Goal: Task Accomplishment & Management: Complete application form

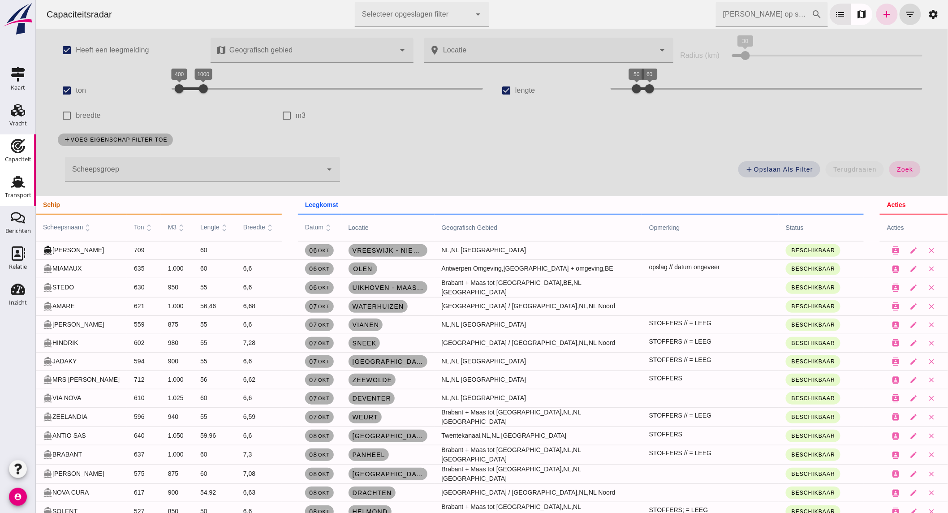
scroll to position [147, 0]
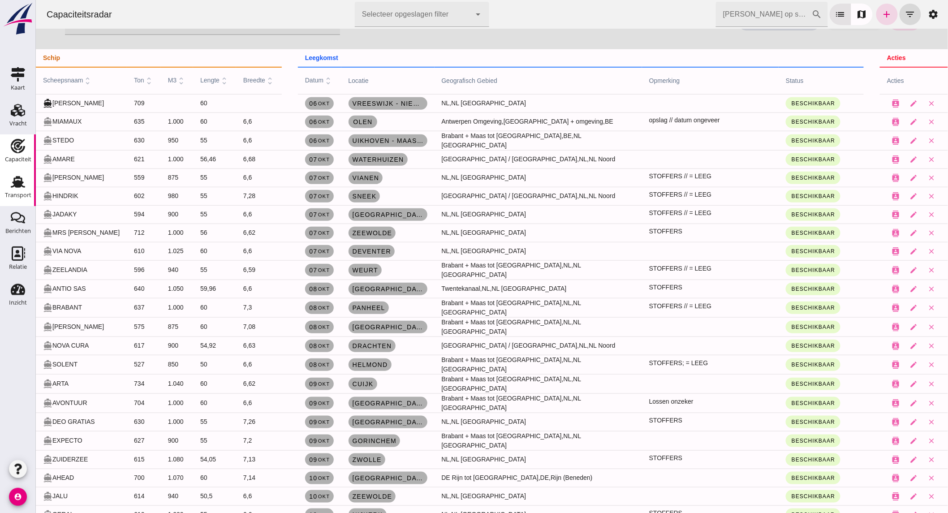
click at [24, 190] on div "Transport" at bounding box center [18, 195] width 26 height 13
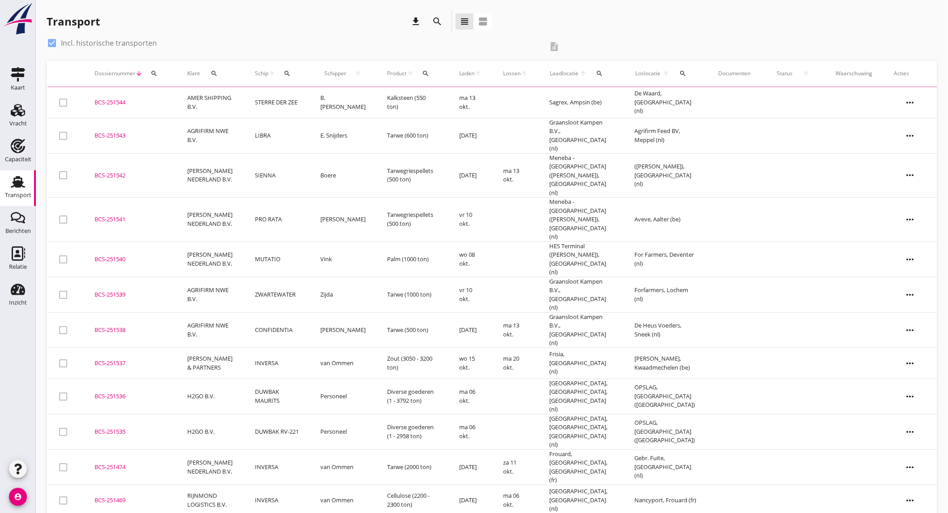
click at [437, 20] on icon "search" at bounding box center [437, 21] width 11 height 11
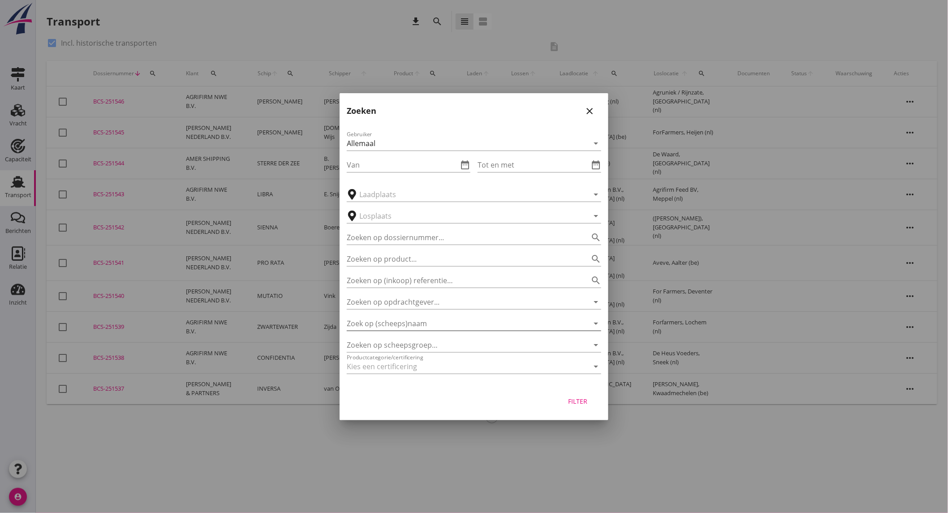
click at [444, 327] on input "Zoek op (scheeps)naam" at bounding box center [461, 323] width 229 height 14
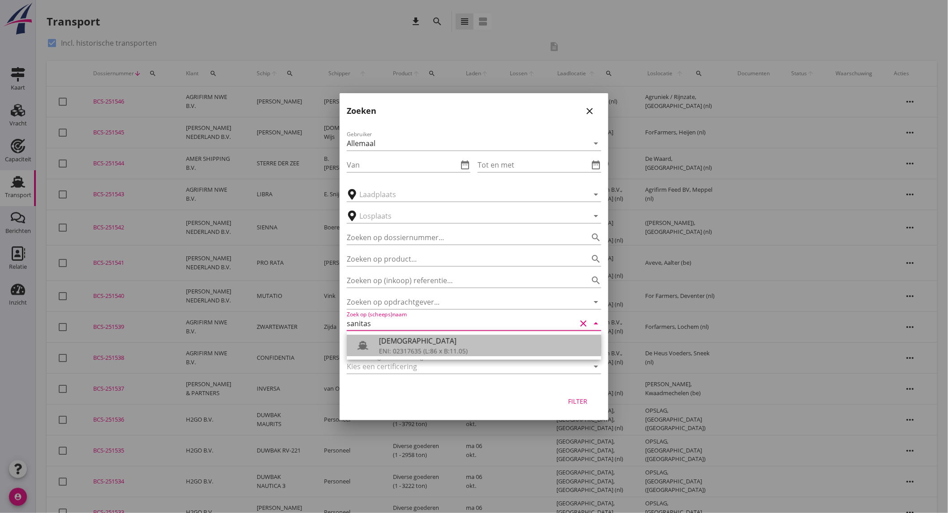
click at [443, 343] on div "[DEMOGRAPHIC_DATA]" at bounding box center [486, 341] width 215 height 11
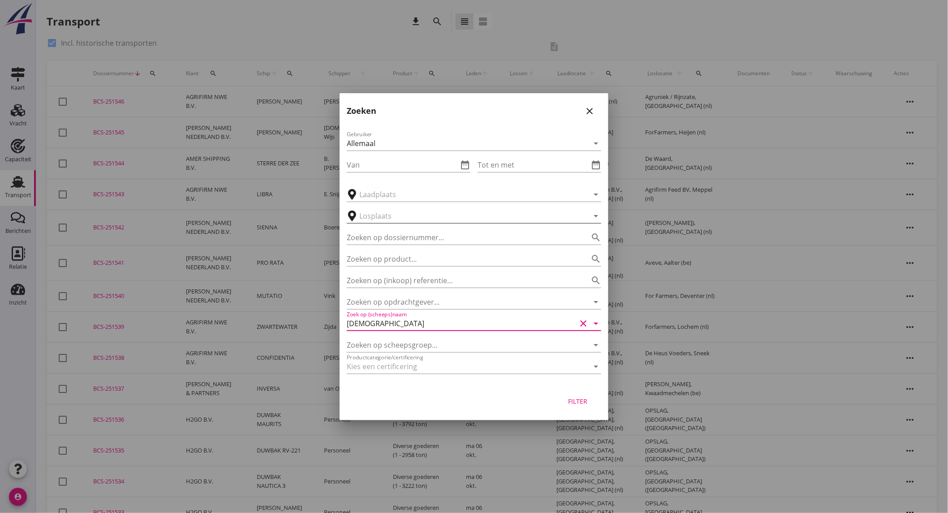
type input "[DEMOGRAPHIC_DATA]"
click at [420, 215] on input "text" at bounding box center [467, 216] width 217 height 14
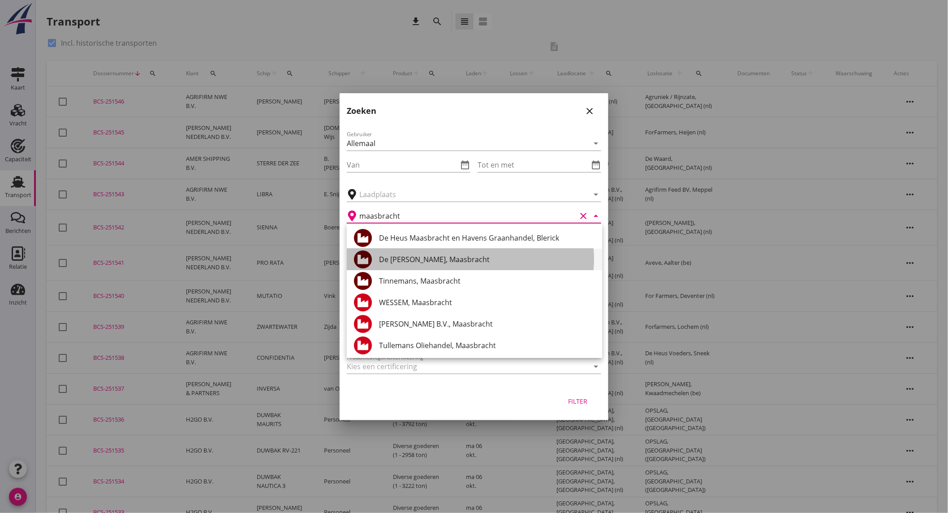
click at [469, 262] on div "De Heus Maasbracht, Maasbracht" at bounding box center [487, 259] width 216 height 11
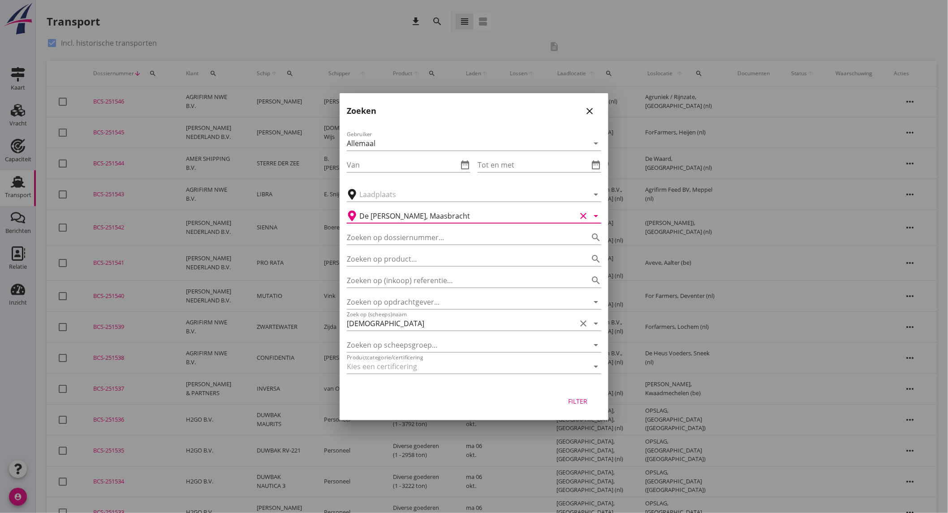
type input "De Heus Maasbracht, Maasbracht"
click at [593, 397] on button "Filter" at bounding box center [577, 401] width 39 height 16
type input "[DEMOGRAPHIC_DATA]"
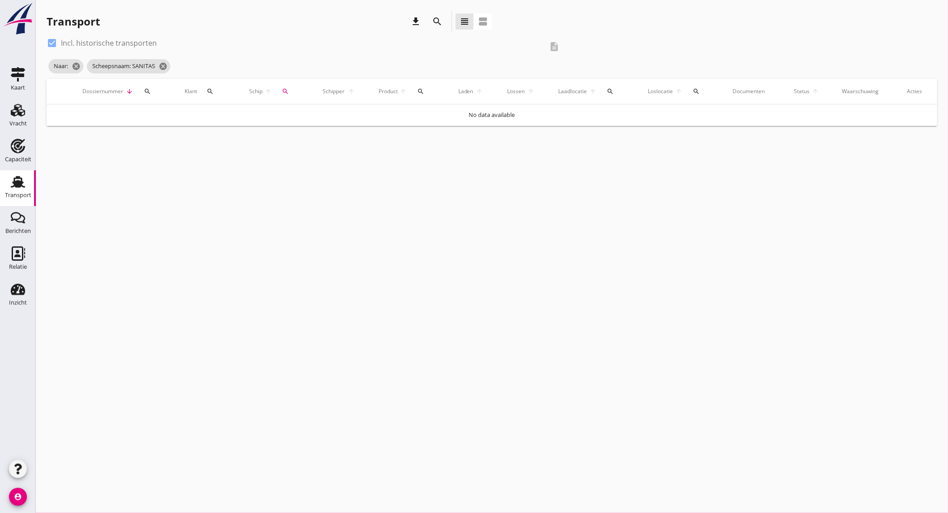
type input "De Heus Maasbracht"
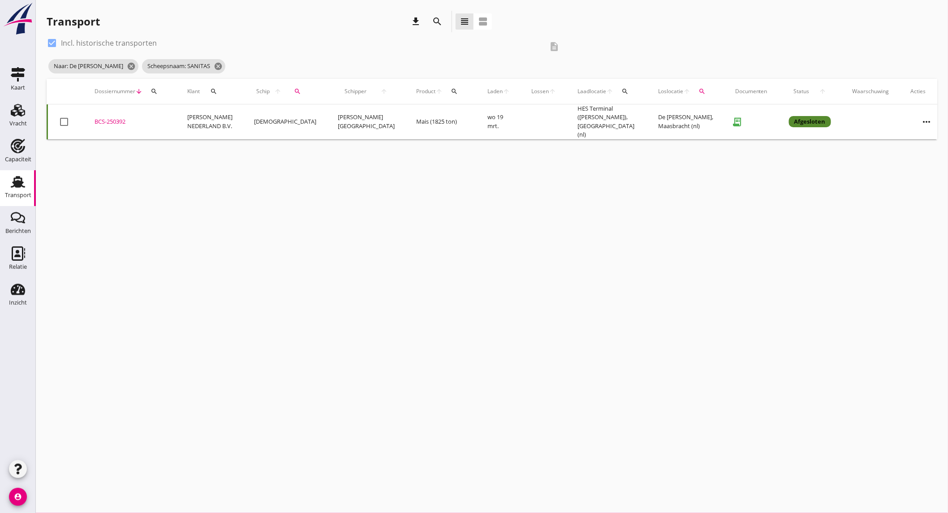
click at [286, 125] on td "[DEMOGRAPHIC_DATA]" at bounding box center [285, 121] width 84 height 35
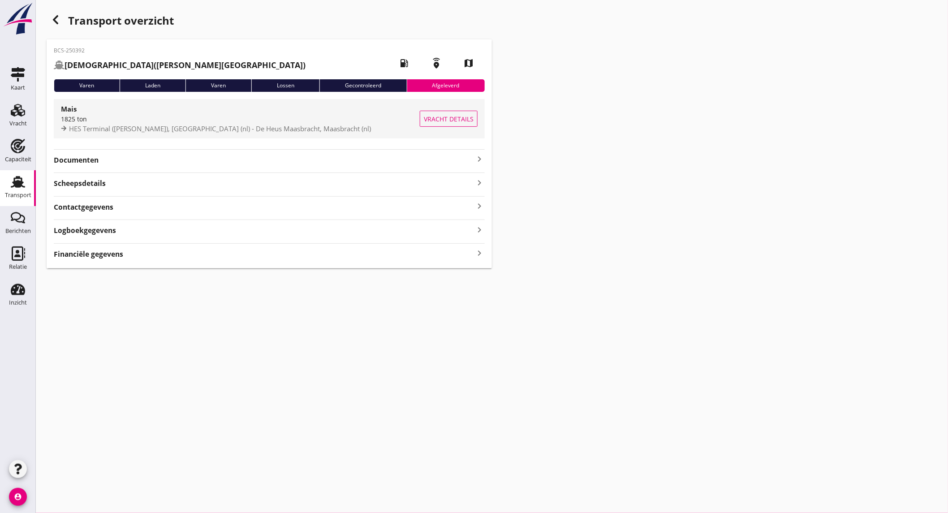
click at [167, 130] on span "HES Terminal (melden Peterson), Amsterdam (nl) - De Heus Maasbracht, Maasbracht…" at bounding box center [220, 128] width 302 height 9
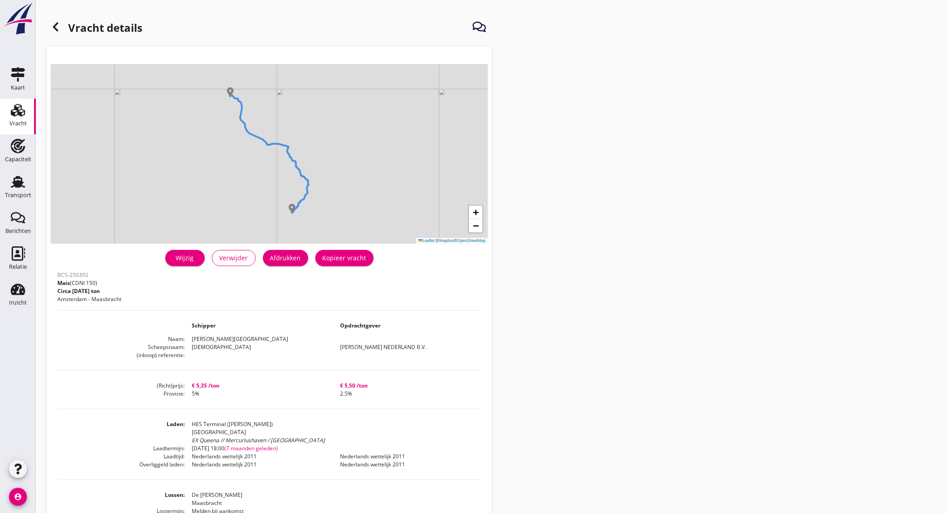
scroll to position [50, 0]
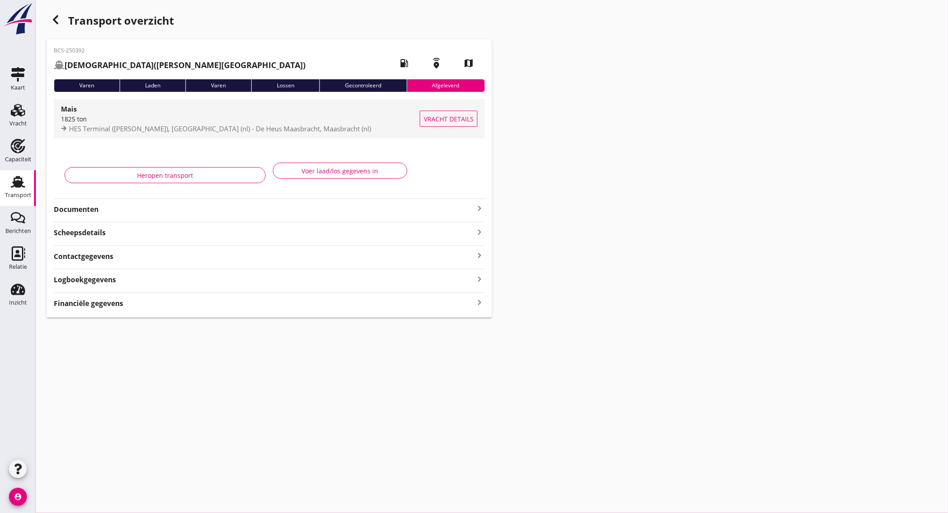
click at [212, 130] on span "HES Terminal (melden Peterson), Amsterdam (nl) - De Heus Maasbracht, Maasbracht…" at bounding box center [220, 128] width 302 height 9
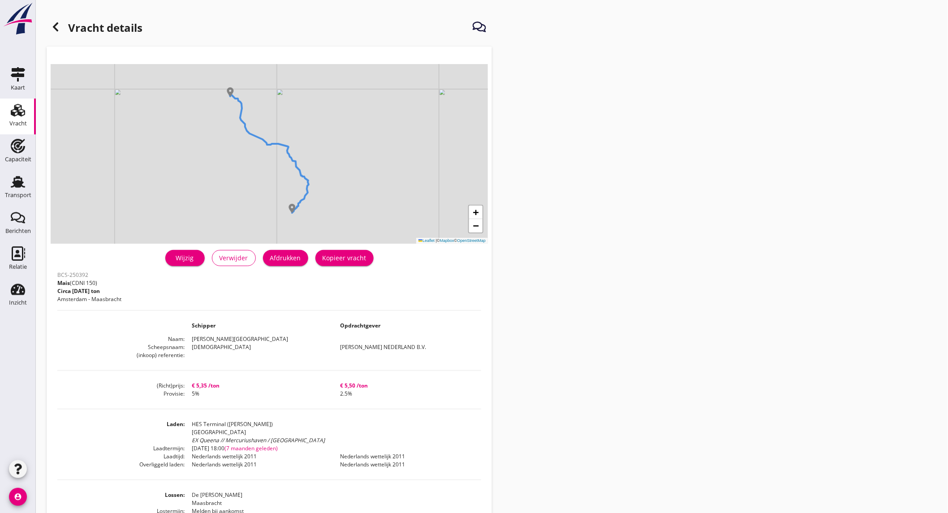
scroll to position [50, 0]
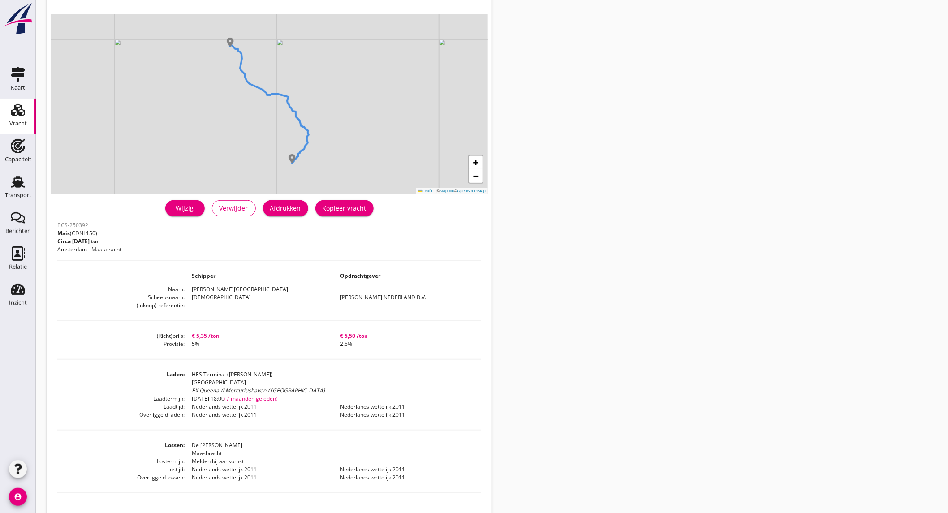
click at [22, 123] on div "Vracht" at bounding box center [17, 124] width 17 height 6
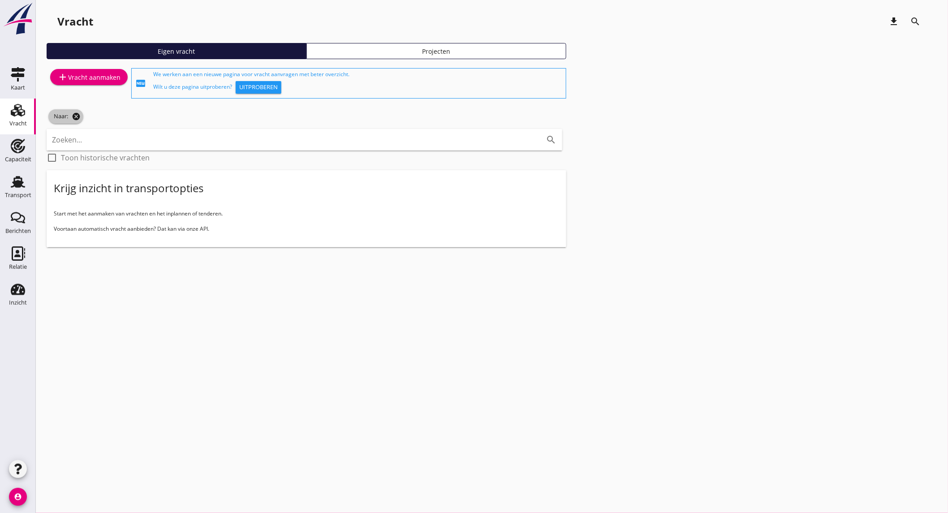
click at [75, 119] on icon "cancel" at bounding box center [76, 116] width 9 height 9
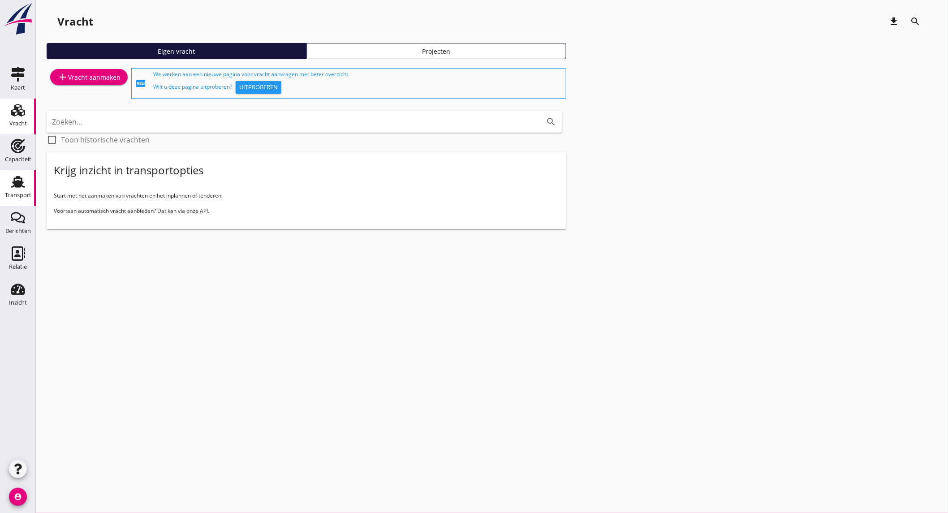
click at [15, 189] on div "Transport" at bounding box center [18, 195] width 26 height 13
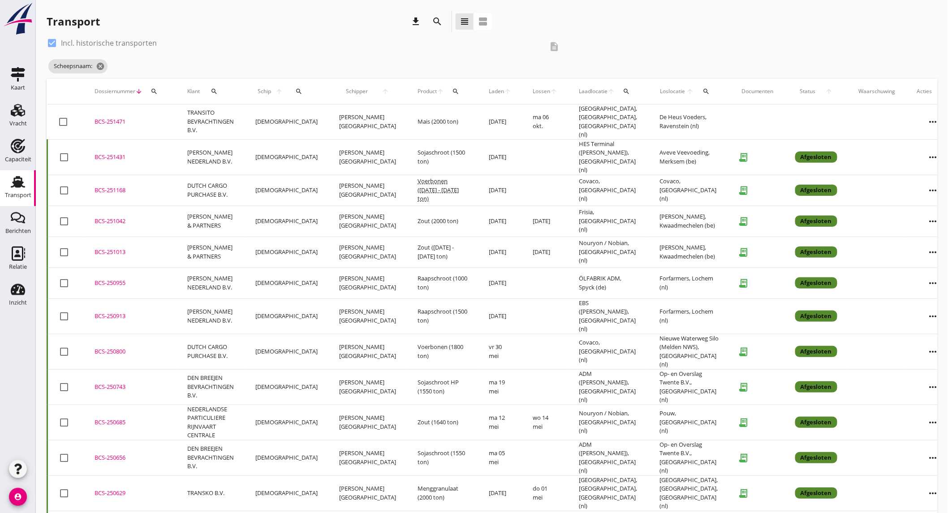
drag, startPoint x: 21, startPoint y: 117, endPoint x: 30, endPoint y: 489, distance: 372.0
click at [21, 117] on div "Vracht" at bounding box center [17, 123] width 17 height 13
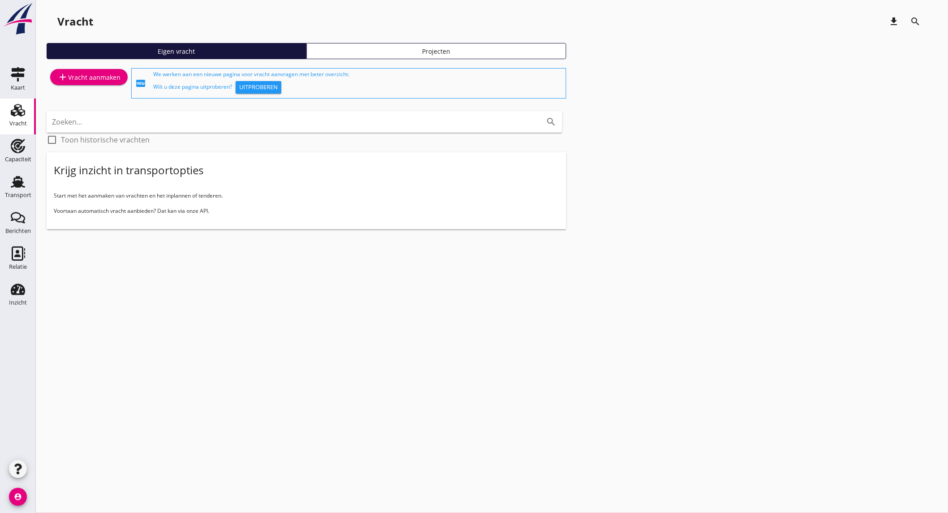
click at [72, 78] on div "add Vracht aanmaken" at bounding box center [88, 77] width 63 height 11
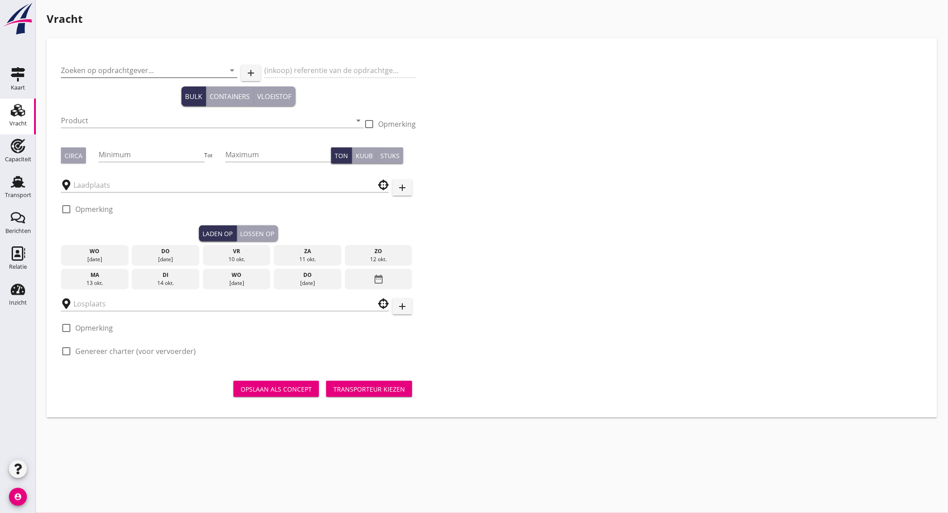
click at [131, 69] on input "Zoeken op opdrachtgever..." at bounding box center [136, 70] width 151 height 14
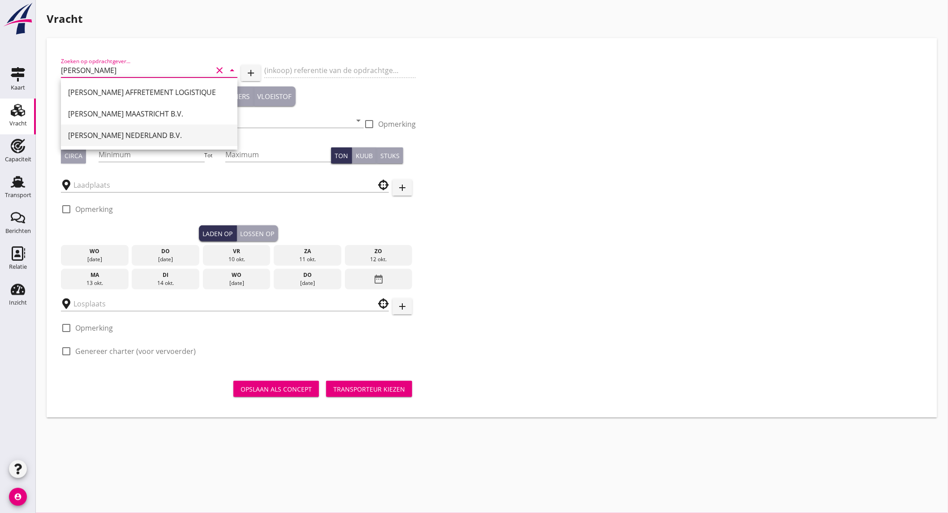
click at [125, 135] on div "[PERSON_NAME] NEDERLAND B.V." at bounding box center [149, 135] width 162 height 11
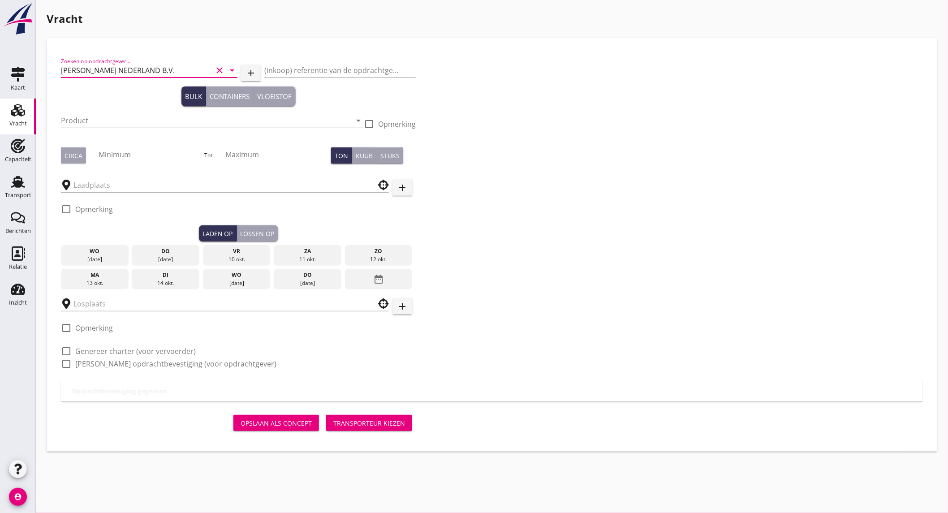
type input "[PERSON_NAME] NEDERLAND B.V."
click at [108, 119] on input "Product" at bounding box center [206, 120] width 290 height 14
type input "1500"
click at [106, 149] on input "Minimum" at bounding box center [152, 154] width 106 height 14
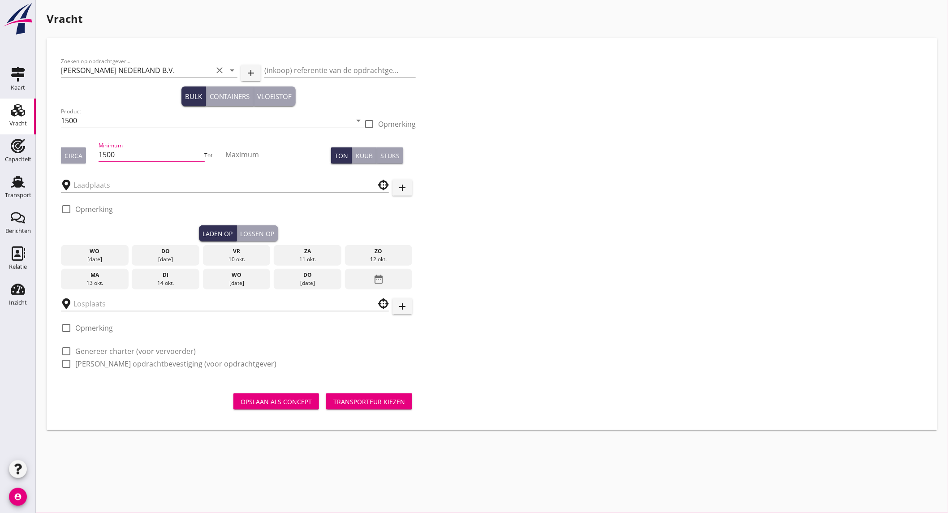
type input "1500"
click at [138, 119] on input "1500" at bounding box center [206, 120] width 290 height 14
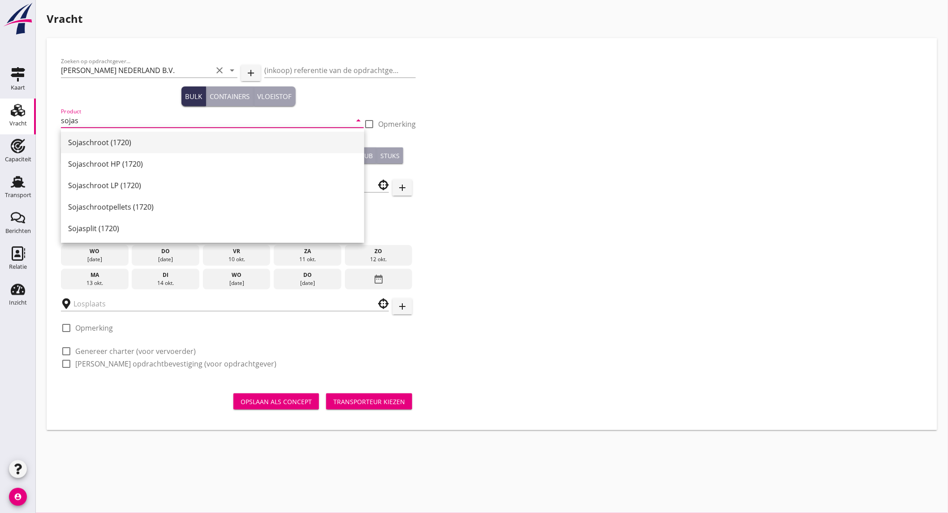
click at [125, 144] on div "Sojaschroot (1720)" at bounding box center [212, 142] width 289 height 11
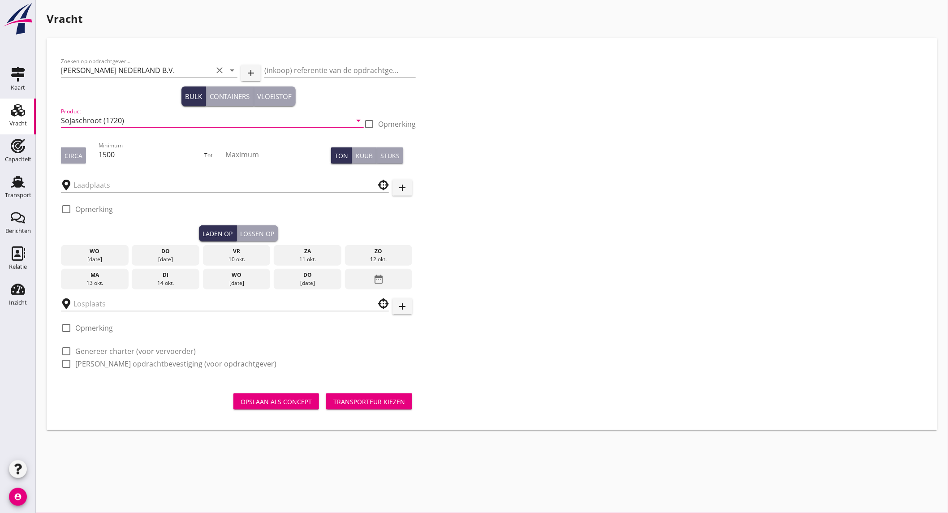
type input "Sojaschroot (1720)"
click at [81, 159] on div "Circa" at bounding box center [74, 155] width 18 height 9
click at [90, 183] on input "text" at bounding box center [218, 185] width 290 height 14
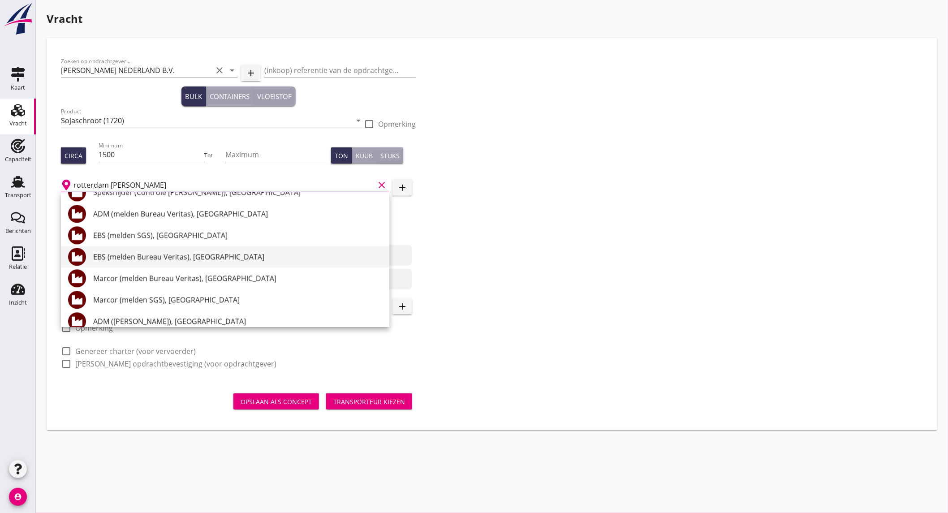
scroll to position [946, 0]
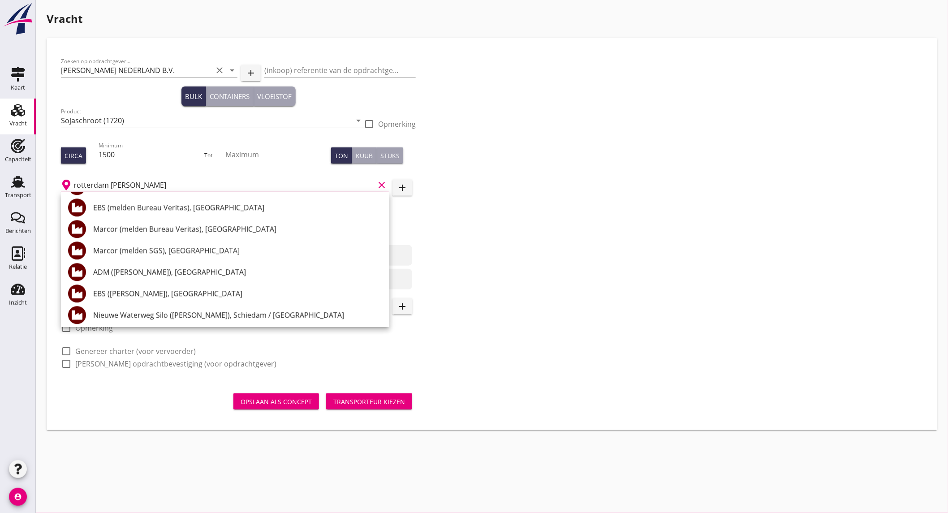
drag, startPoint x: 189, startPoint y: 294, endPoint x: 167, endPoint y: 266, distance: 36.1
click at [189, 294] on div "EBS (melden Peterson), Rotterdam" at bounding box center [237, 293] width 289 height 11
type input "EBS (melden Peterson), Rotterdam"
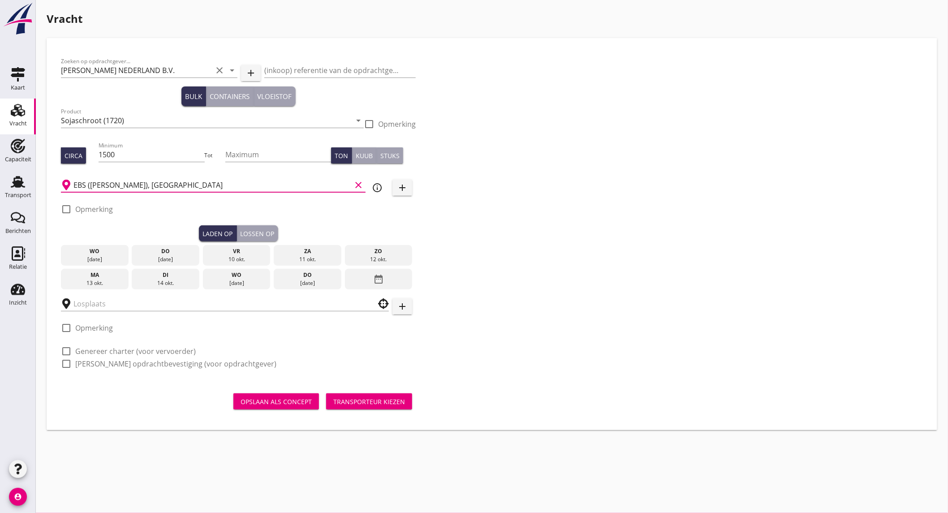
click at [103, 209] on label "Opmerking" at bounding box center [94, 209] width 38 height 9
checkbox input "true"
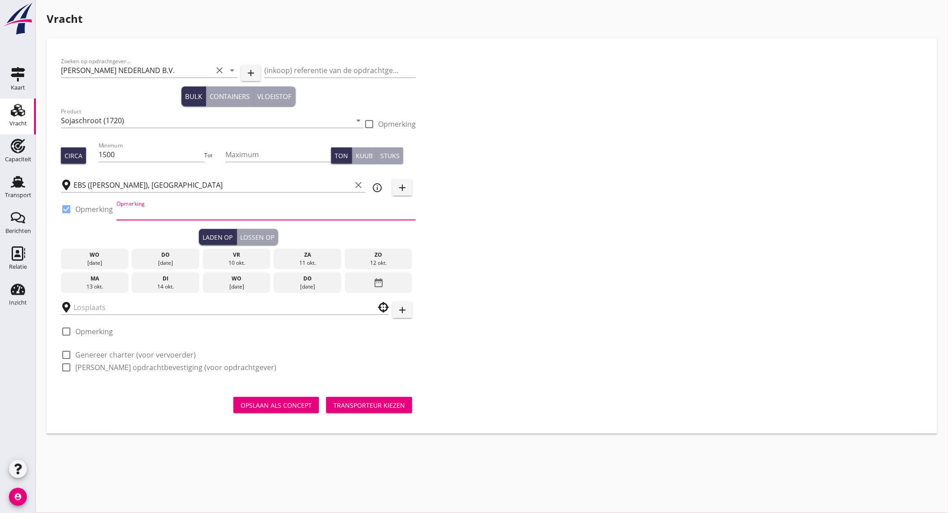
click at [156, 216] on input "Opmerking" at bounding box center [265, 213] width 299 height 14
click at [172, 209] on input "ex" at bounding box center [265, 213] width 299 height 14
click at [291, 211] on input "ex CARAVOS TRIUMPH // waalhaven" at bounding box center [265, 213] width 299 height 14
type input "ex CARAVOS TRIUMPH // waalhaven of hartelhaven"
click at [106, 284] on div "13 okt." at bounding box center [94, 287] width 63 height 8
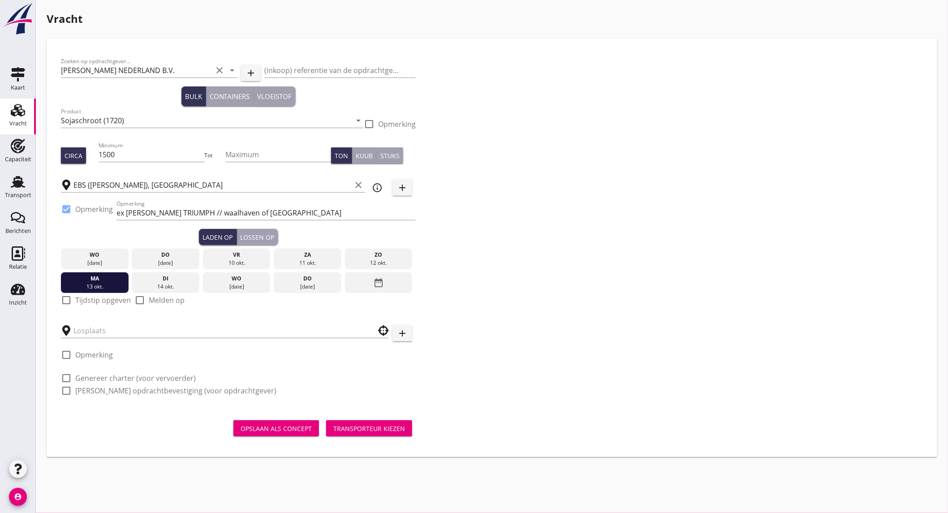
click at [100, 299] on label "Tijdstip opgeven" at bounding box center [103, 300] width 56 height 9
checkbox input "true"
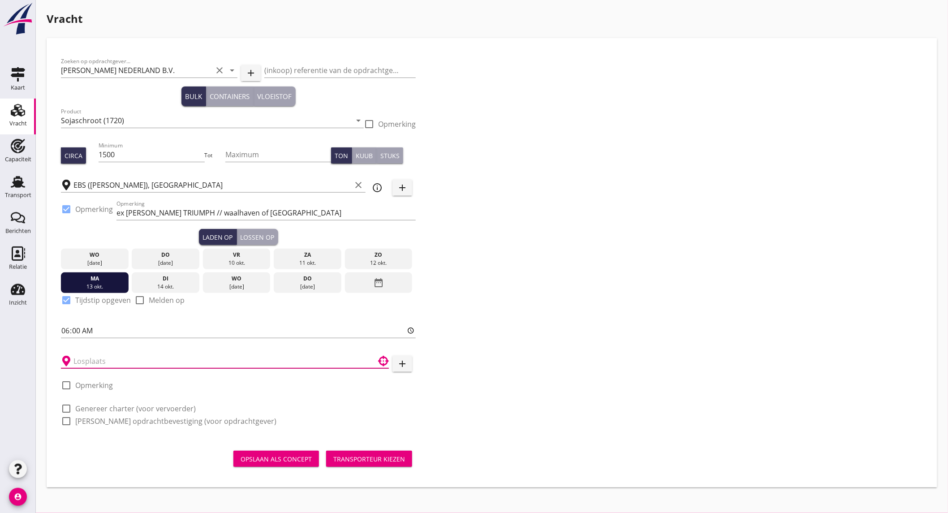
click at [104, 362] on input "text" at bounding box center [218, 361] width 290 height 14
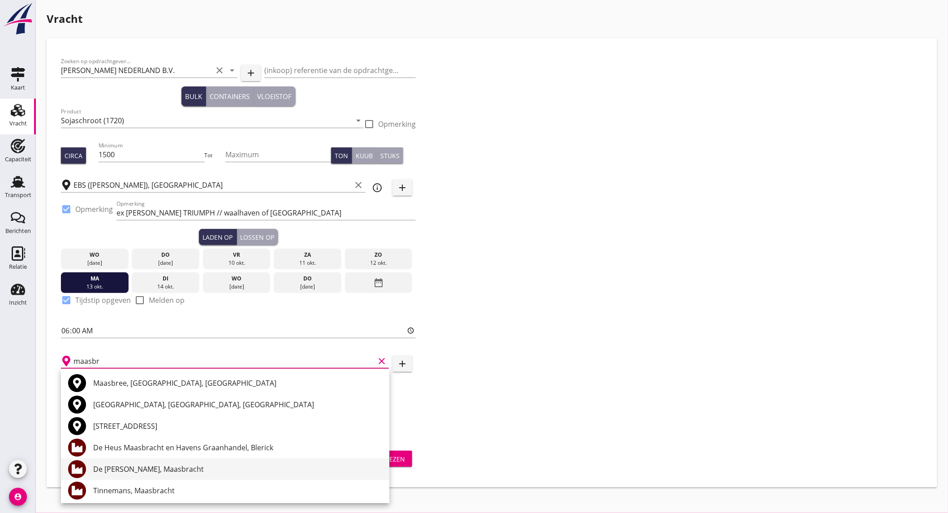
click at [191, 472] on div "De Heus Maasbracht, Maasbracht" at bounding box center [237, 469] width 289 height 11
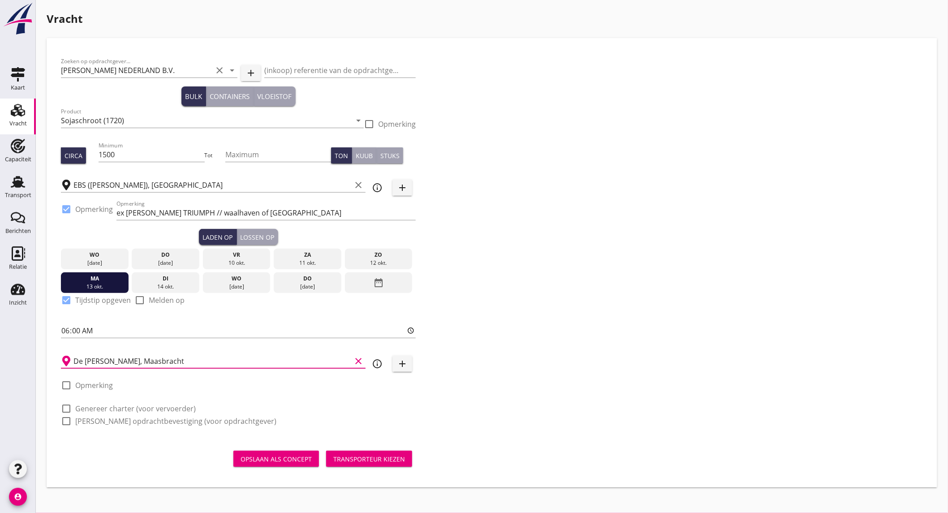
type input "De Heus Maasbracht, Maasbracht"
click at [104, 408] on label "Genereer charter (voor vervoerder)" at bounding box center [135, 408] width 121 height 9
checkbox input "true"
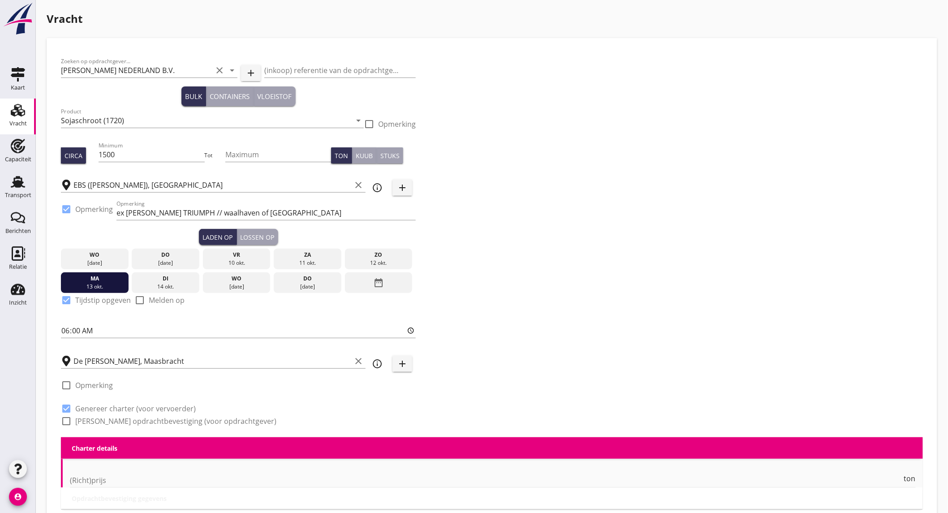
click at [102, 419] on label "Genereer opdrachtbevestiging (voor opdrachtgever)" at bounding box center [175, 421] width 201 height 9
checkbox input "true"
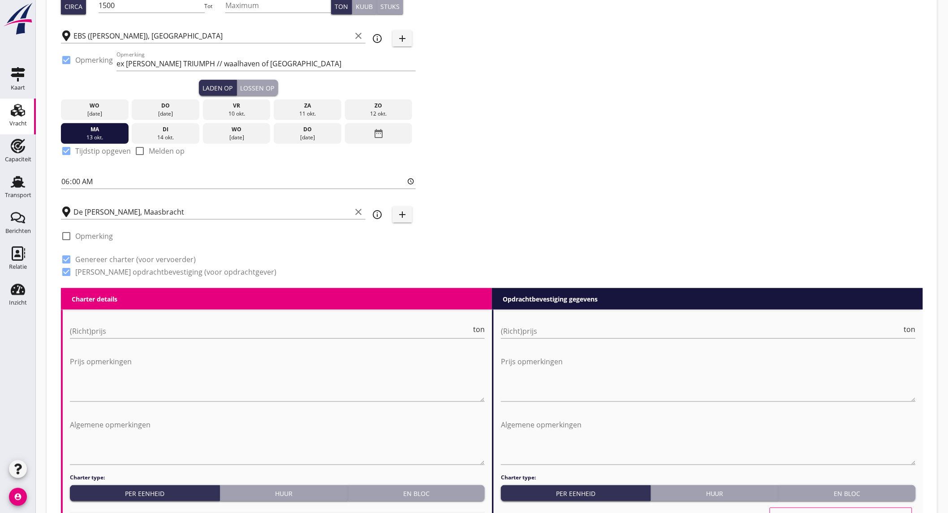
scroll to position [199, 0]
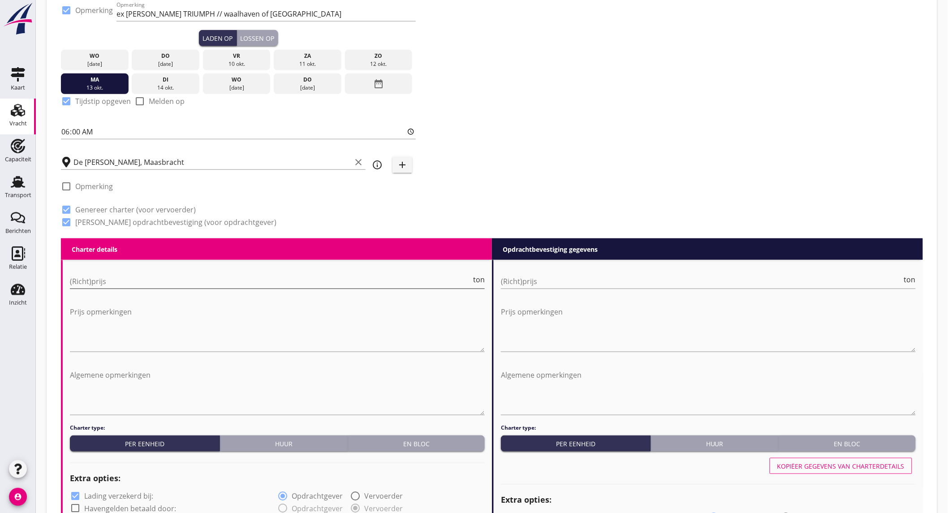
click at [142, 279] on input "(Richt)prijs" at bounding box center [270, 281] width 401 height 14
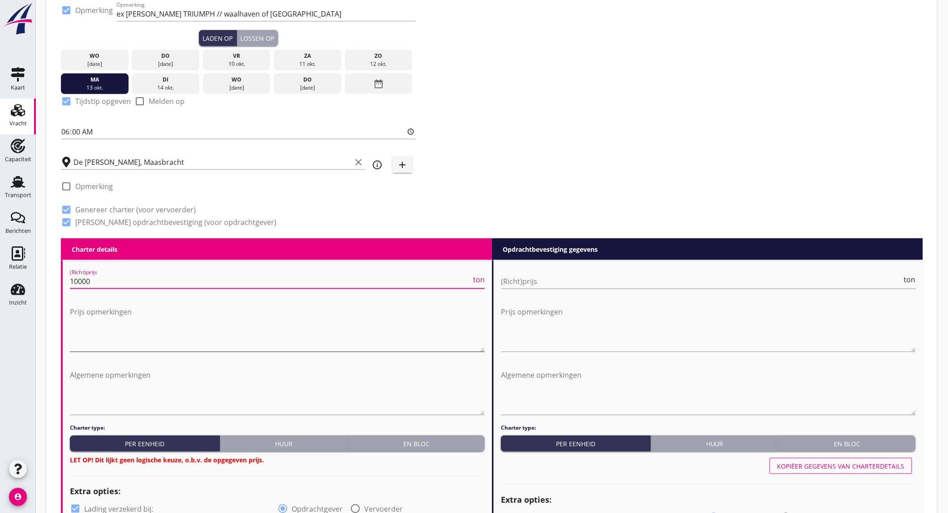
type input "10000"
click at [125, 315] on textarea "Prijs opmerkingen" at bounding box center [277, 328] width 415 height 47
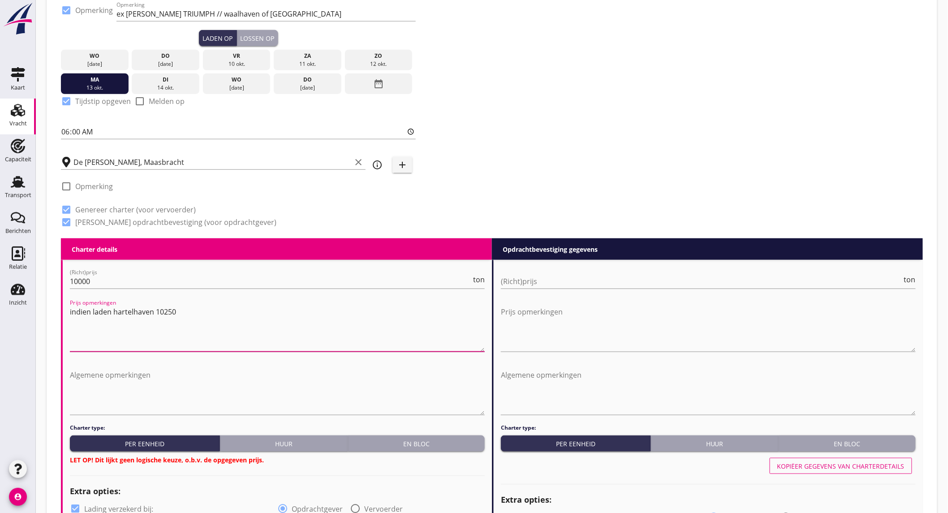
drag, startPoint x: 125, startPoint y: 315, endPoint x: 96, endPoint y: 315, distance: 28.7
click at [96, 315] on textarea "indien laden hartelhaven 10250" at bounding box center [277, 328] width 415 height 47
type textarea "indien laden hartelhaven 10250"
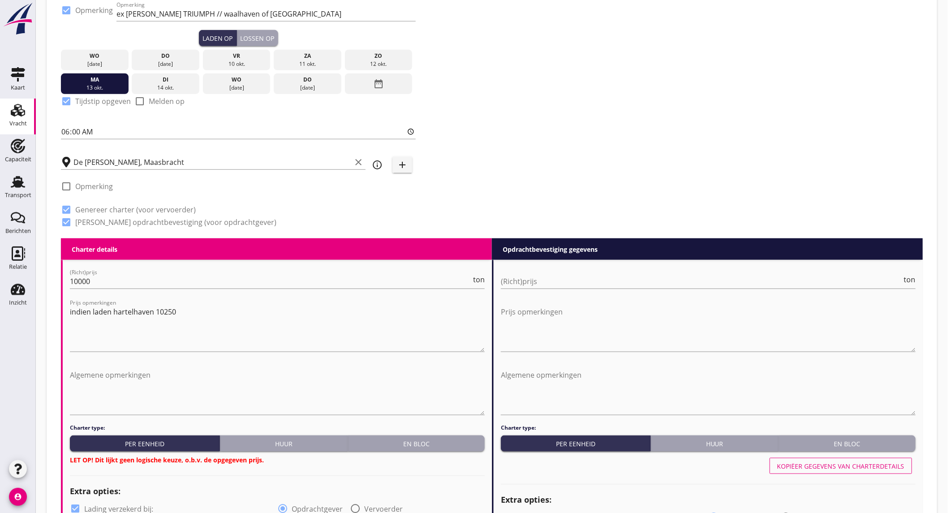
click at [554, 301] on div "Prijs opmerkingen" at bounding box center [708, 329] width 415 height 61
drag, startPoint x: 554, startPoint y: 301, endPoint x: 539, endPoint y: 314, distance: 20.1
click at [548, 312] on textarea "Prijs opmerkingen" at bounding box center [708, 328] width 415 height 47
paste textarea "indien laden hartelhaven 10250"
type textarea "indien laden hartelhaven 10250"
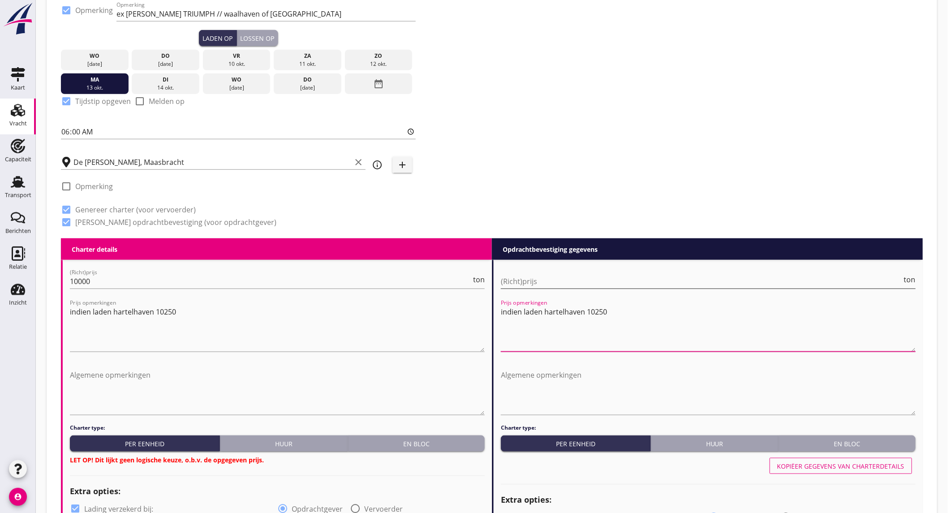
click at [525, 280] on input "(Richt)prijs" at bounding box center [701, 281] width 401 height 14
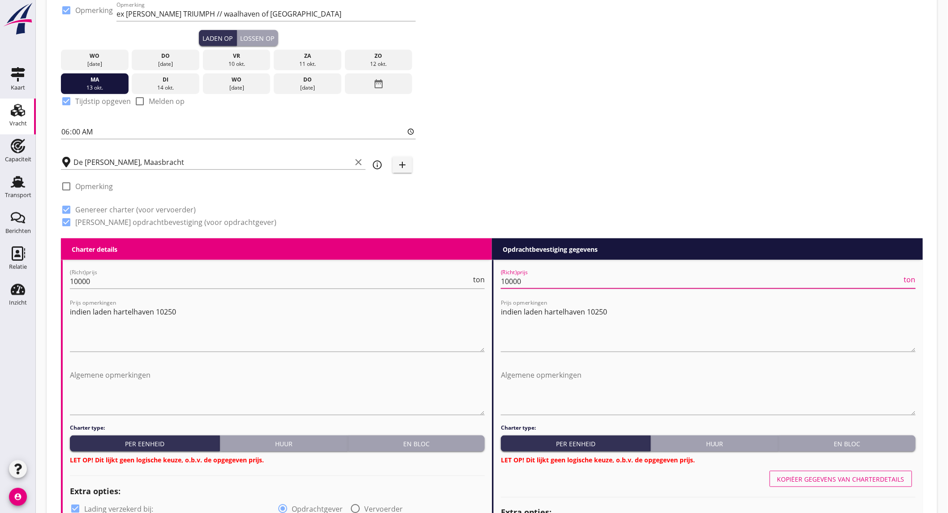
type input "10000"
click at [433, 442] on div "En bloc" at bounding box center [416, 443] width 129 height 9
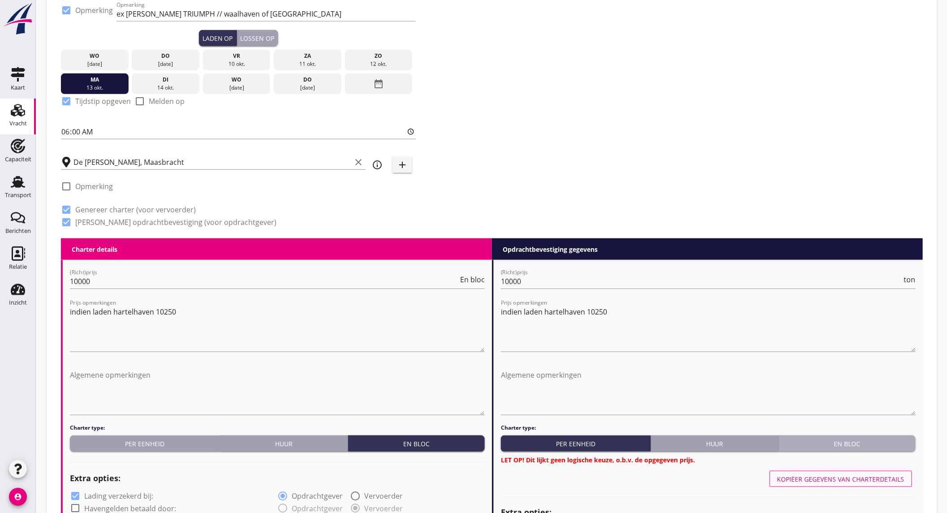
click at [845, 444] on div "En bloc" at bounding box center [847, 443] width 129 height 9
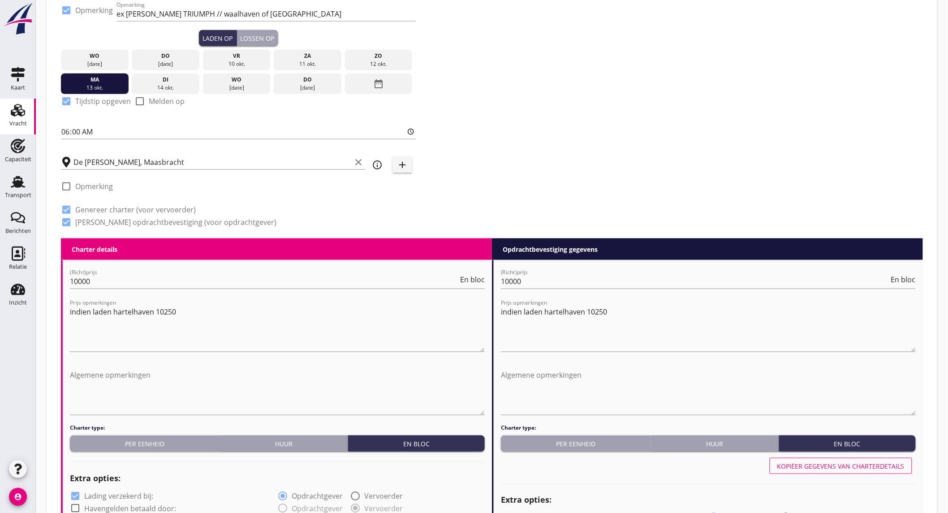
click at [130, 498] on label "Lading verzekerd bij:" at bounding box center [118, 496] width 69 height 9
checkbox input "false"
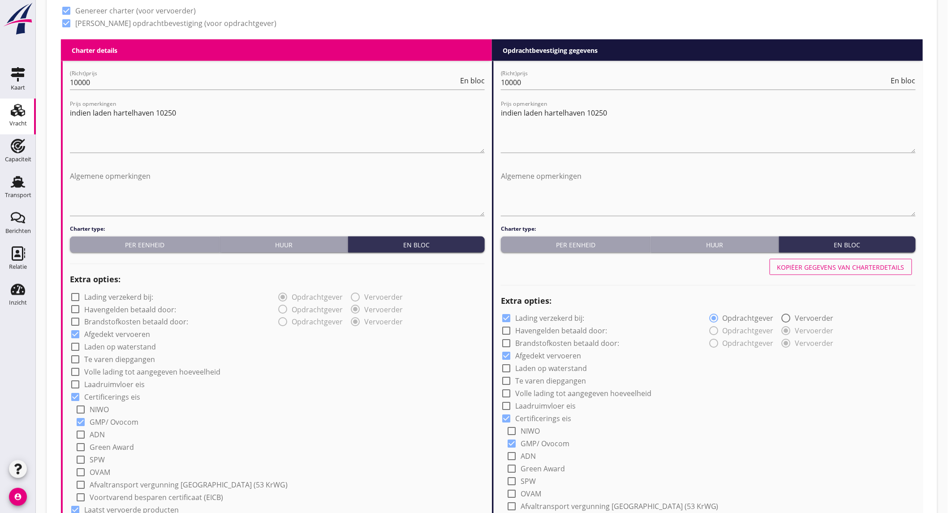
scroll to position [548, 0]
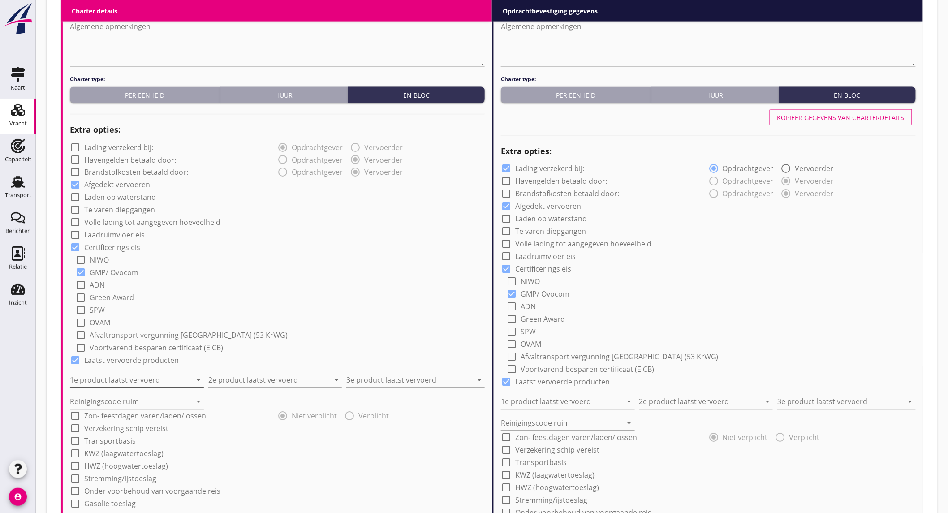
click at [106, 378] on input "1e product laatst vervoerd" at bounding box center [130, 380] width 121 height 14
click at [148, 257] on div "Mais (150)" at bounding box center [137, 252] width 120 height 11
type input "Mais (150)"
click at [233, 377] on input "2e product laatst vervoerd" at bounding box center [268, 380] width 121 height 14
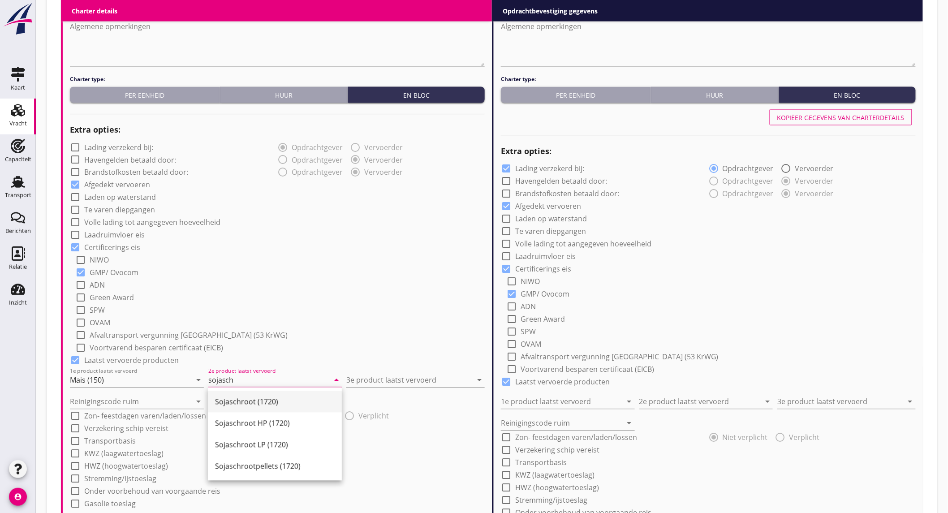
click at [239, 397] on div "Sojaschroot (1720)" at bounding box center [275, 402] width 120 height 11
type input "Sojaschroot (1720)"
click at [396, 376] on input "3e product laatst vervoerd" at bounding box center [409, 380] width 126 height 14
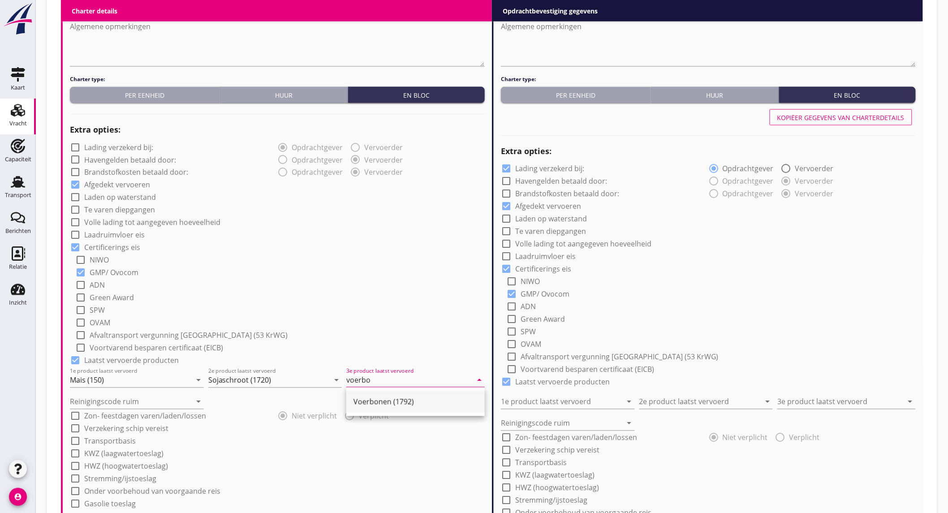
click at [385, 399] on div "Voerbonen (1792)" at bounding box center [416, 402] width 124 height 11
type input "Voerbonen (1792)"
click at [179, 402] on input "Reinigingscode ruim" at bounding box center [130, 402] width 121 height 14
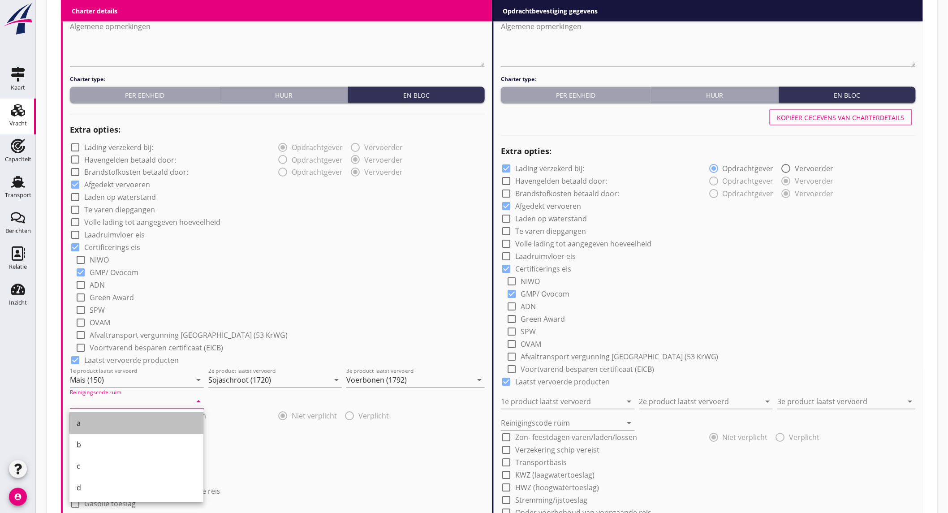
click at [117, 423] on div "a" at bounding box center [137, 423] width 120 height 11
type input "a"
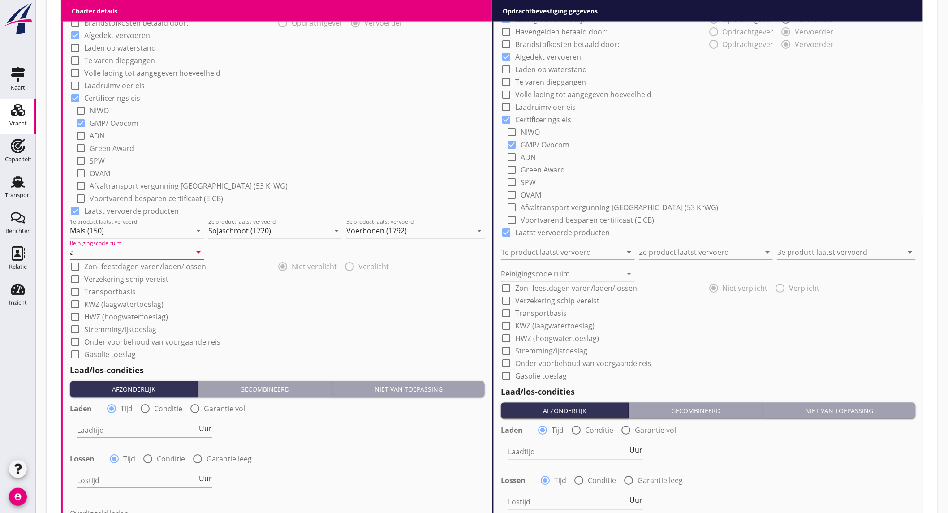
scroll to position [746, 0]
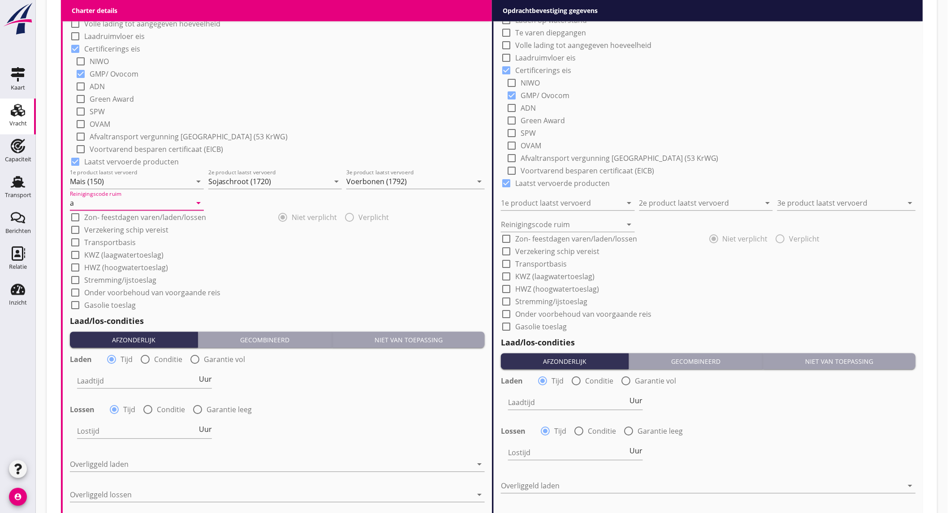
click at [148, 293] on label "Onder voorbehoud van voorgaande reis" at bounding box center [152, 292] width 136 height 9
checkbox input "true"
click at [149, 360] on div at bounding box center [145, 359] width 15 height 15
radio input "false"
radio input "true"
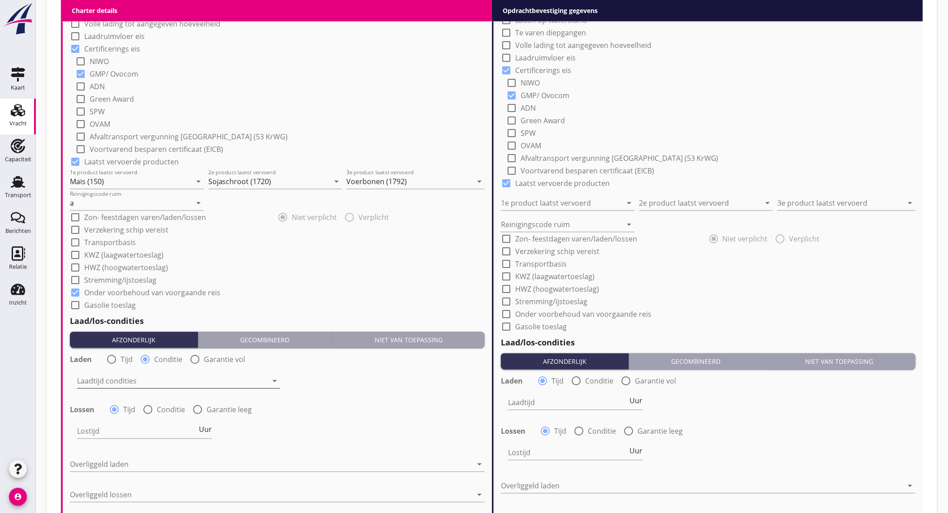
click at [142, 379] on div at bounding box center [172, 381] width 190 height 14
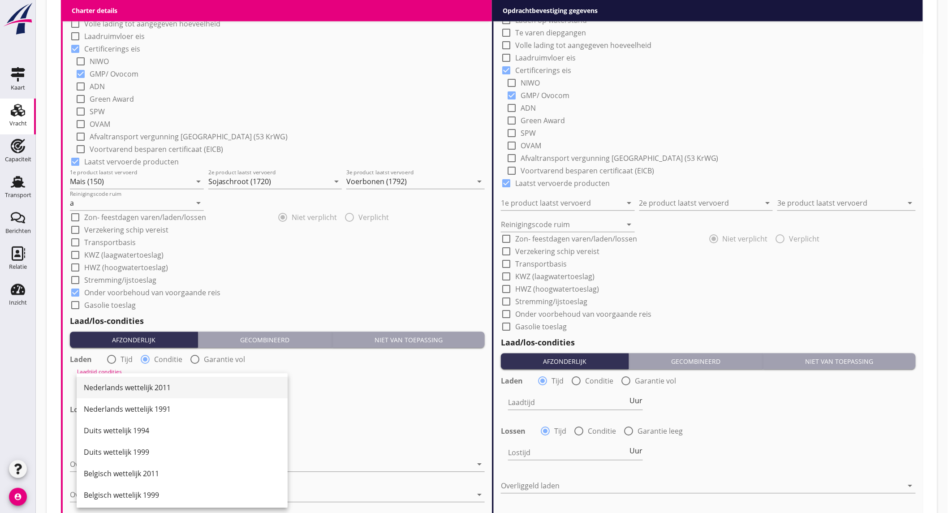
click at [144, 383] on div "Nederlands wettelijk 2011" at bounding box center [182, 387] width 197 height 11
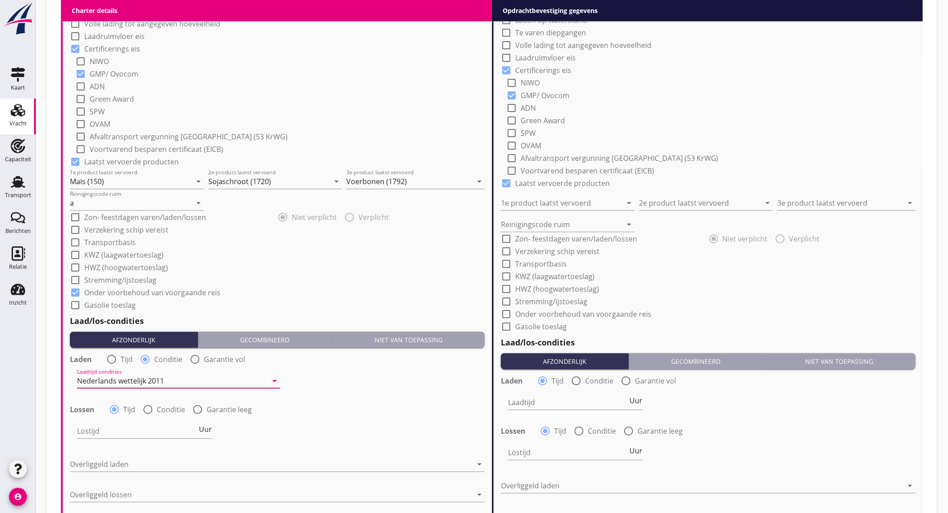
click at [146, 409] on div at bounding box center [147, 409] width 15 height 15
radio input "false"
radio input "true"
click at [146, 422] on div "Lostijd condities arrow_drop_down" at bounding box center [178, 433] width 203 height 29
click at [145, 427] on div at bounding box center [172, 431] width 190 height 14
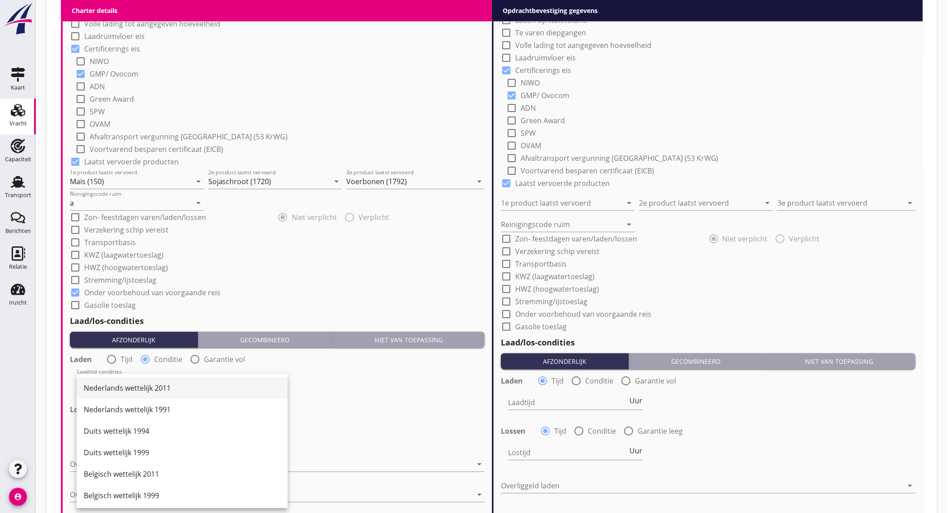
click at [160, 386] on div "Nederlands wettelijk 2011" at bounding box center [182, 388] width 197 height 11
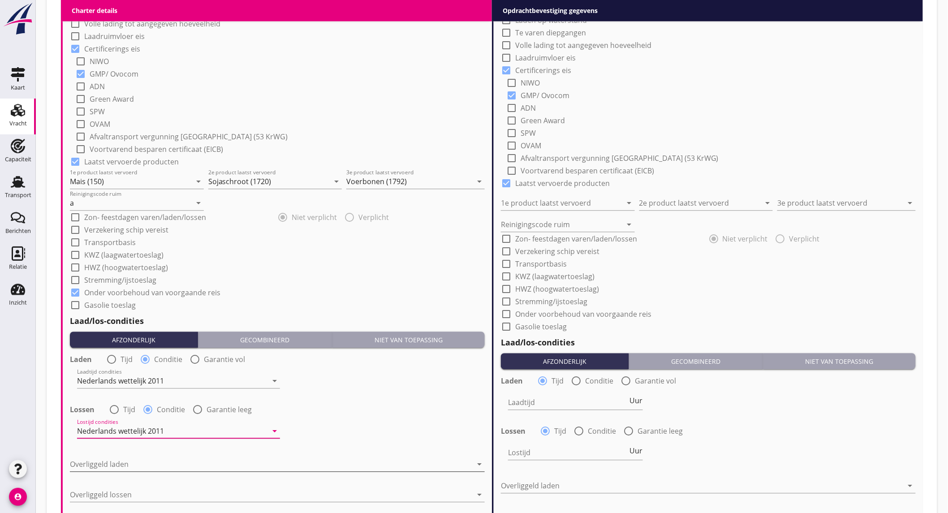
click at [151, 460] on div at bounding box center [271, 464] width 402 height 14
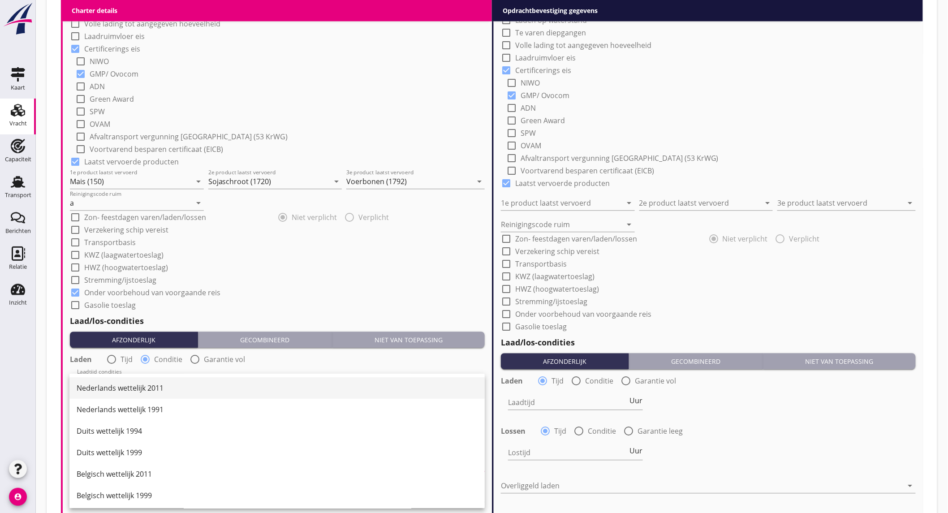
click at [168, 384] on div "Nederlands wettelijk 2011" at bounding box center [277, 388] width 401 height 11
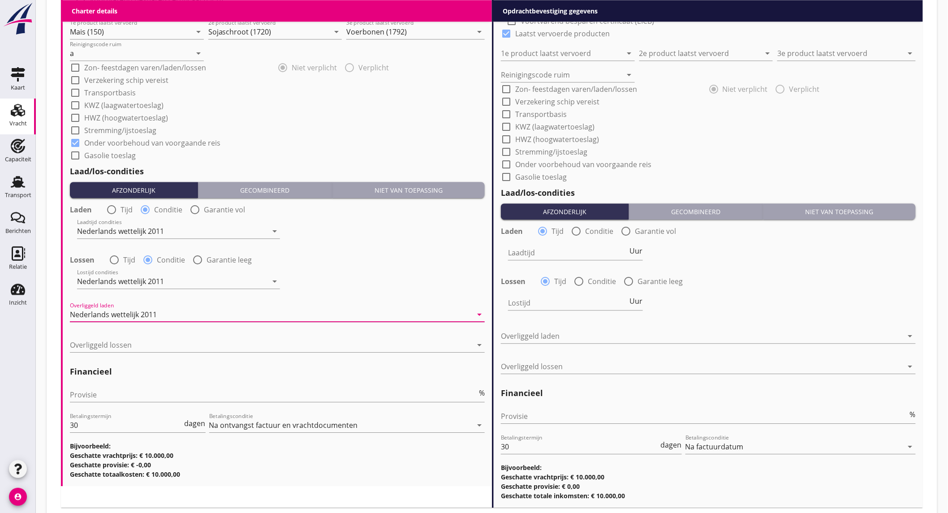
scroll to position [946, 0]
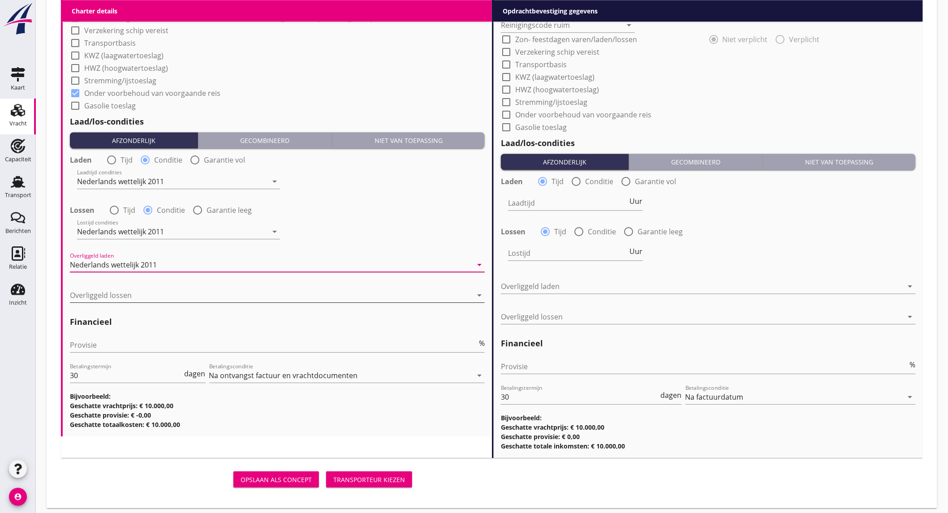
click at [174, 293] on div at bounding box center [271, 295] width 402 height 14
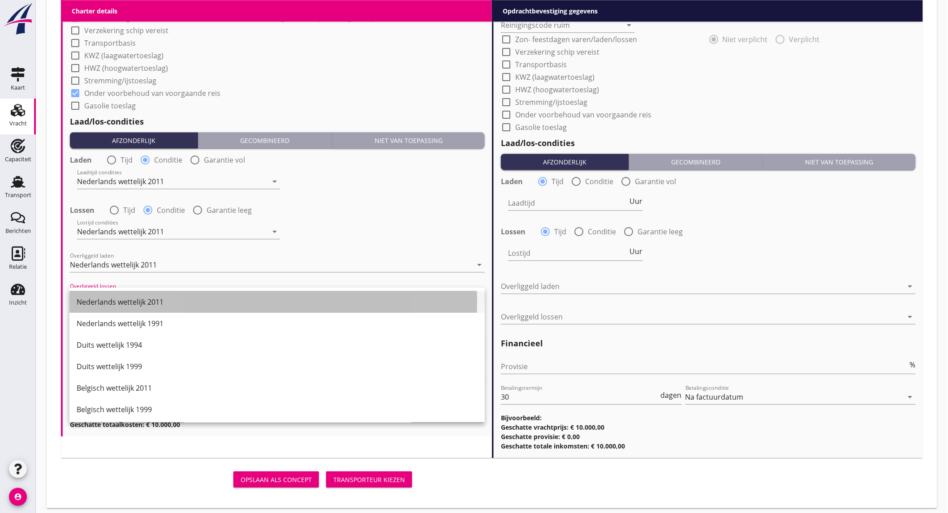
click at [176, 302] on div "Nederlands wettelijk 2011" at bounding box center [277, 302] width 401 height 11
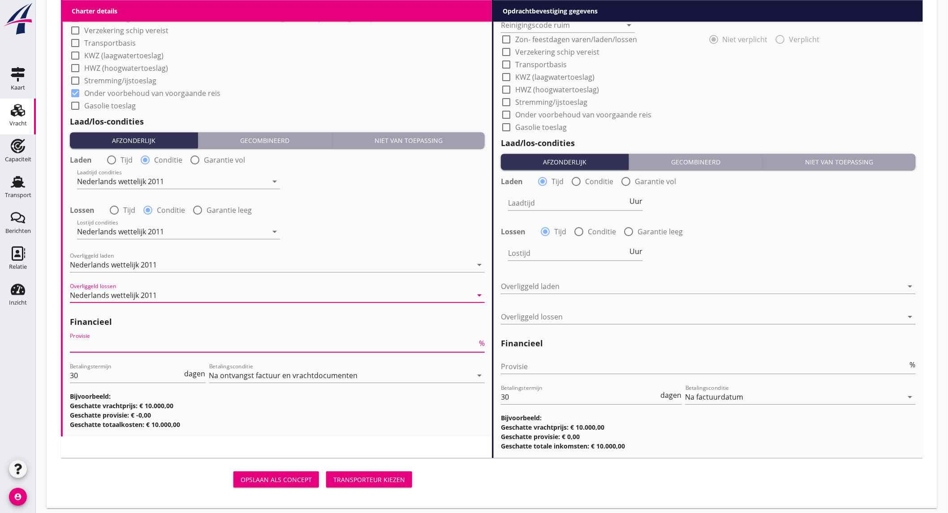
click at [163, 343] on input "Provisie" at bounding box center [273, 345] width 407 height 14
type input "5"
click at [523, 362] on input "Provisie" at bounding box center [704, 366] width 407 height 14
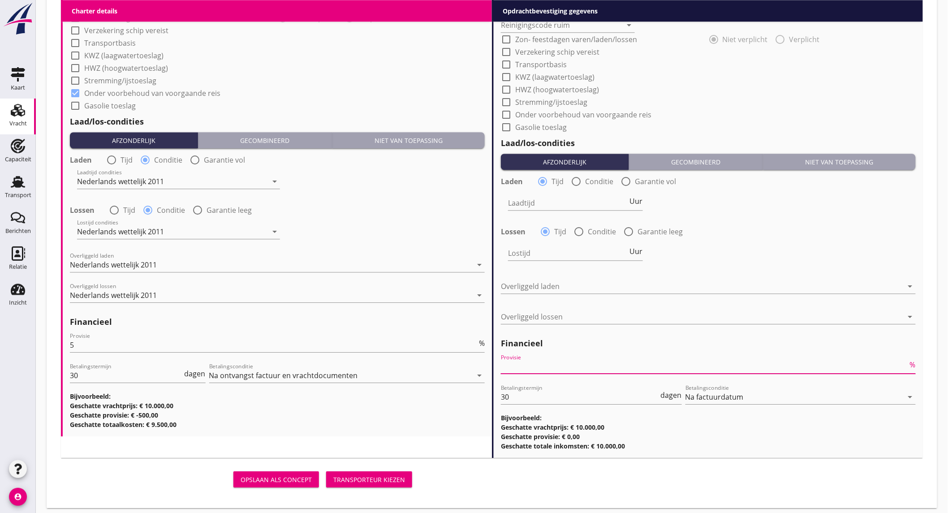
type input "2"
type input "2.5"
click at [733, 250] on div "Lostijd Uur" at bounding box center [708, 254] width 417 height 32
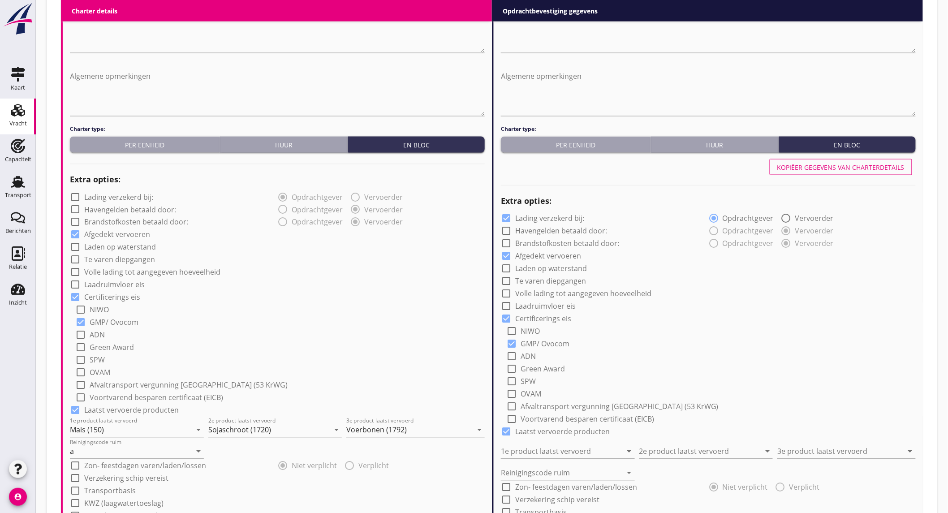
scroll to position [448, 0]
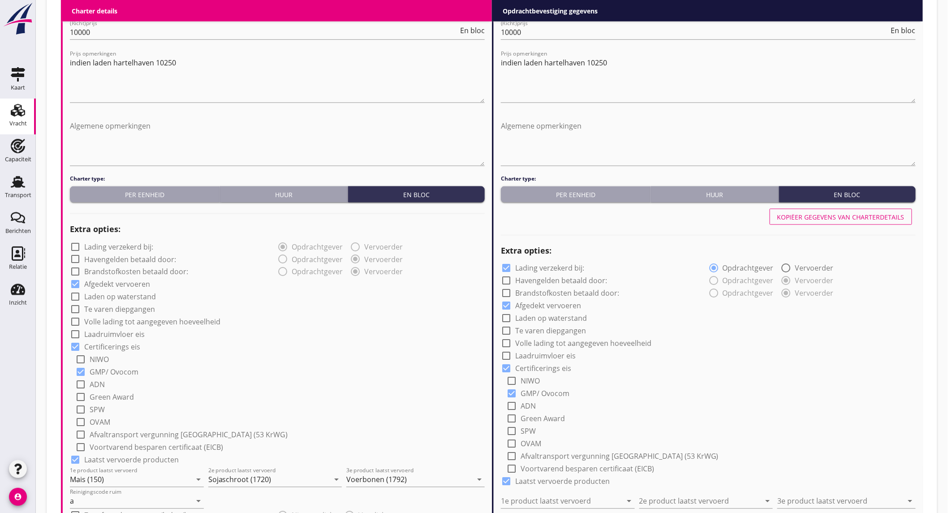
click at [829, 214] on div "Kopiëer gegevens van charterdetails" at bounding box center [840, 216] width 127 height 9
checkbox input "false"
type input "Mais (150)"
type input "Sojaschroot (1720)"
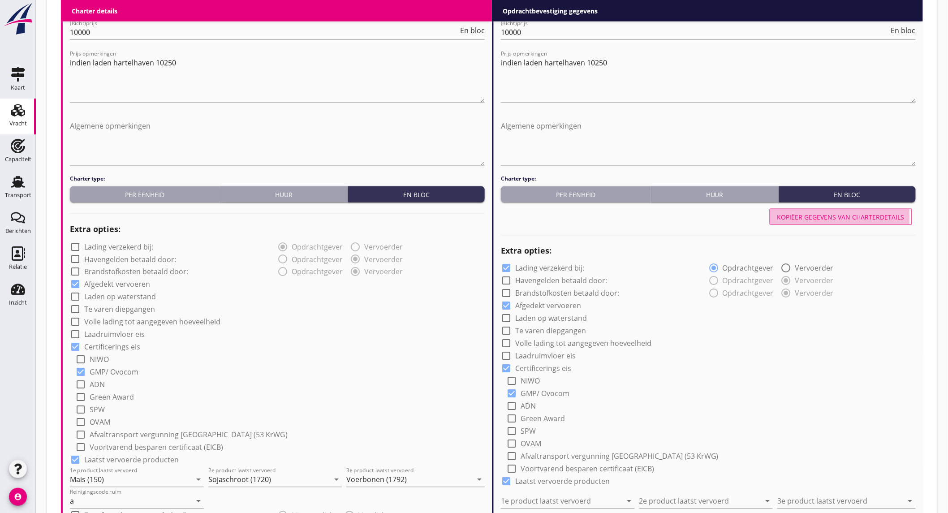
type input "Voerbonen (1792)"
type input "a"
checkbox input "true"
radio input "false"
radio input "true"
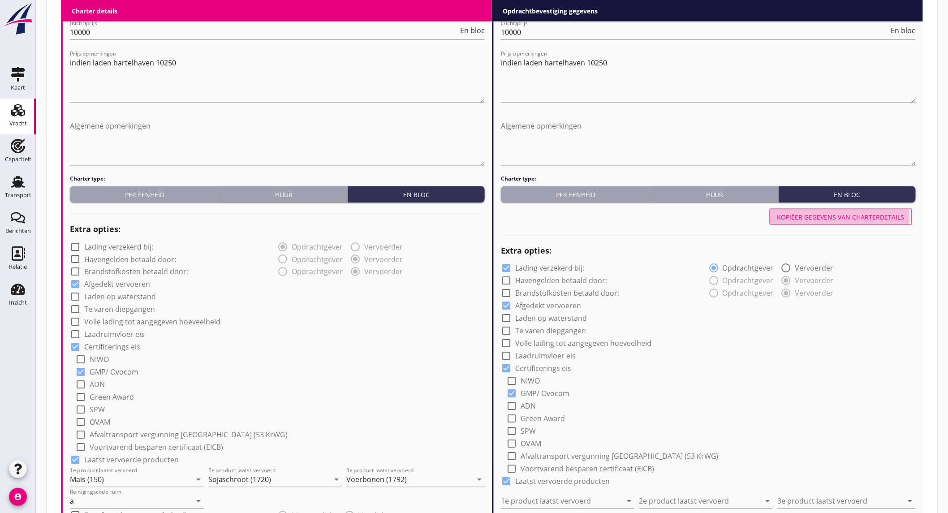
radio input "false"
radio input "true"
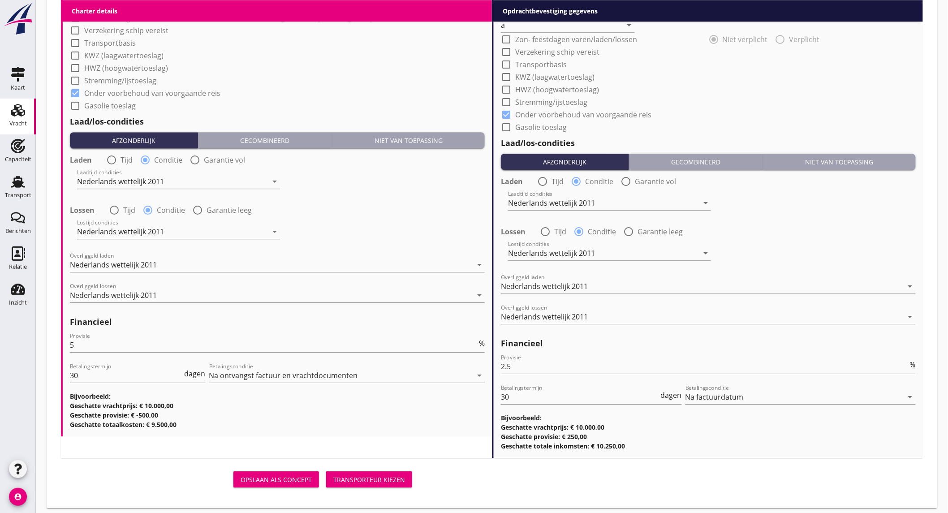
scroll to position [951, 0]
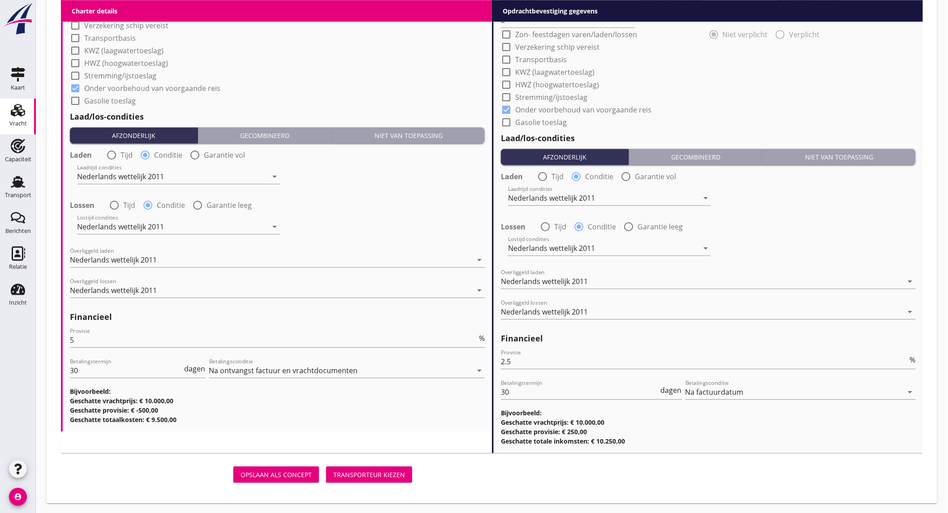
click at [348, 474] on div "Transporteur kiezen" at bounding box center [369, 474] width 72 height 9
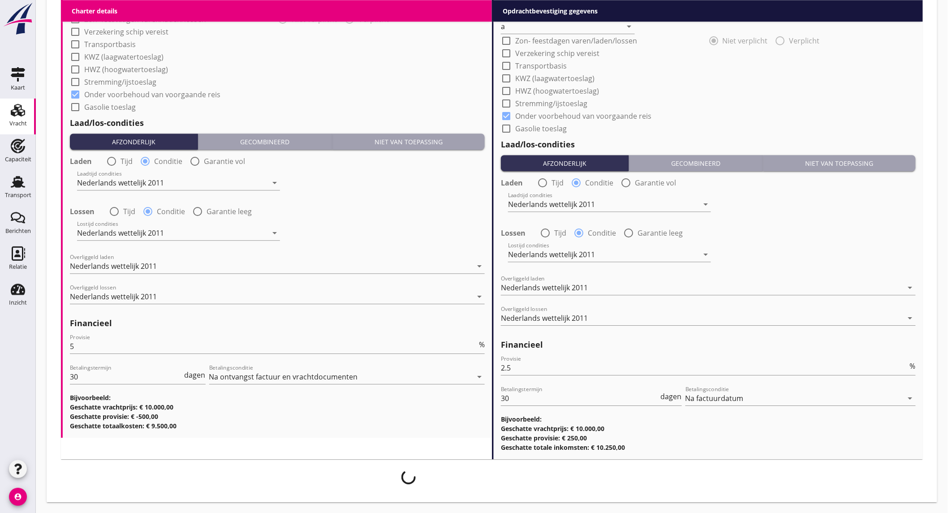
scroll to position [944, 0]
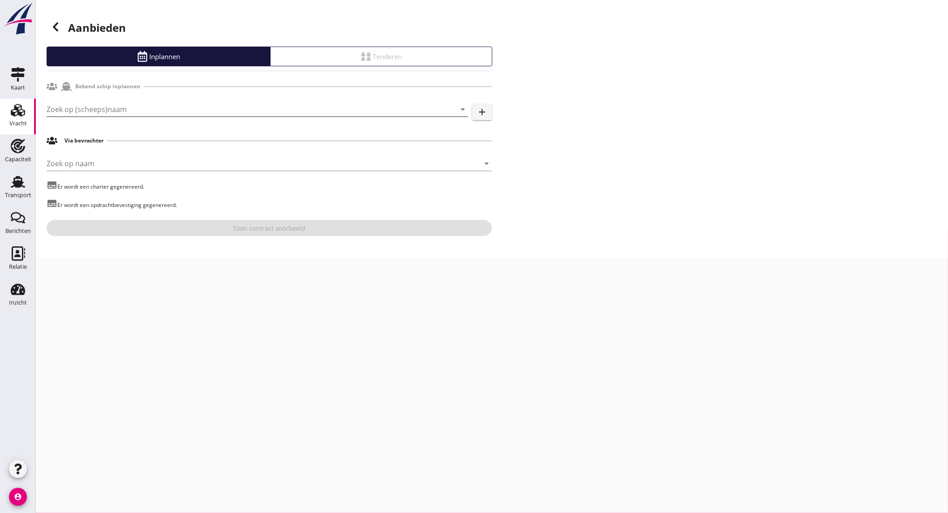
click at [209, 108] on input "Zoek op (scheeps)naam" at bounding box center [245, 109] width 397 height 14
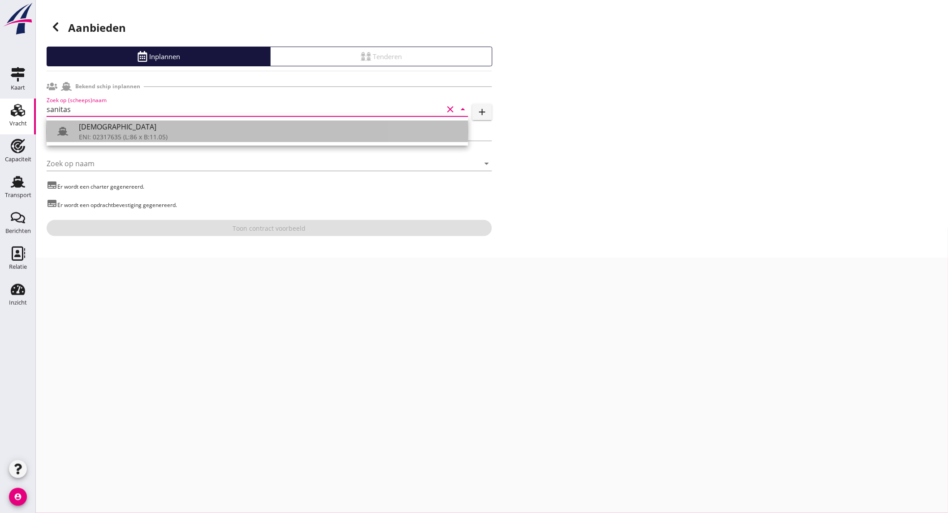
click at [202, 137] on div "ENI: 02317635 (L:86 x B:11.05)" at bounding box center [270, 136] width 382 height 9
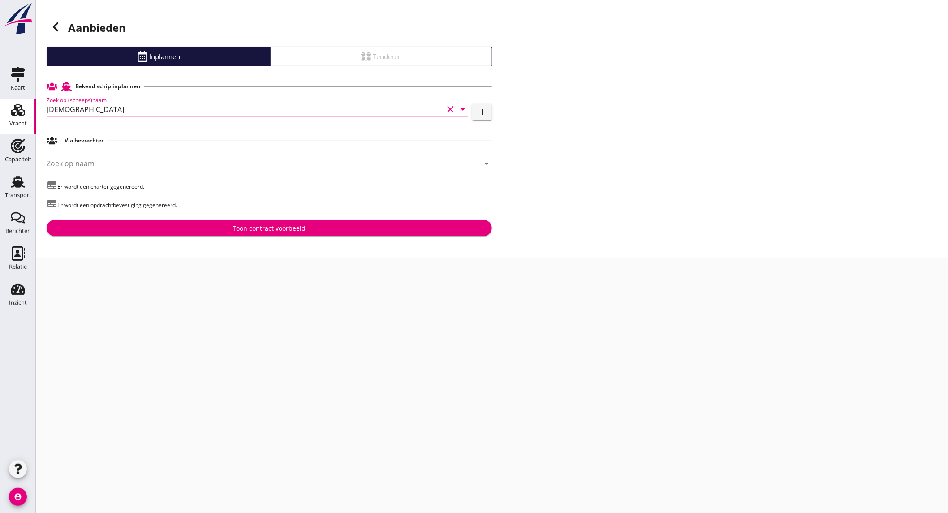
type input "[DEMOGRAPHIC_DATA]"
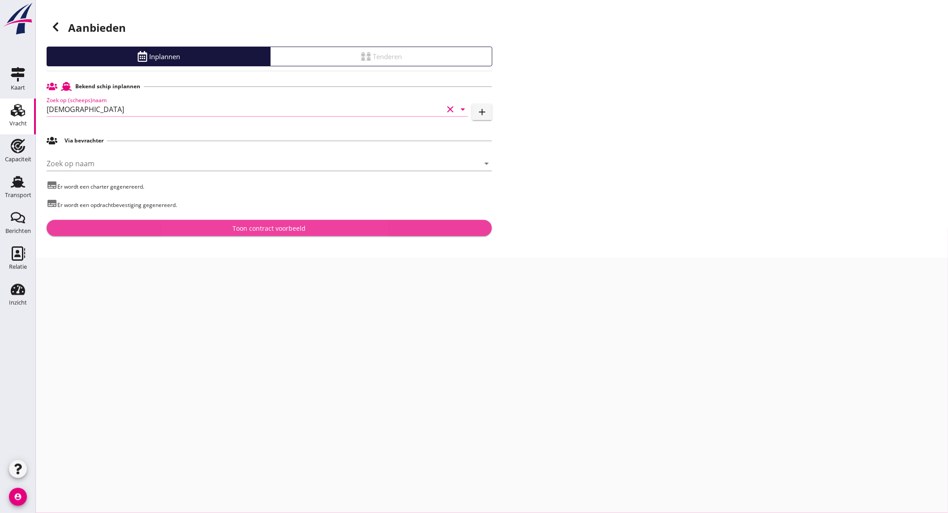
click at [242, 224] on div "Toon contract voorbeeld" at bounding box center [269, 228] width 73 height 9
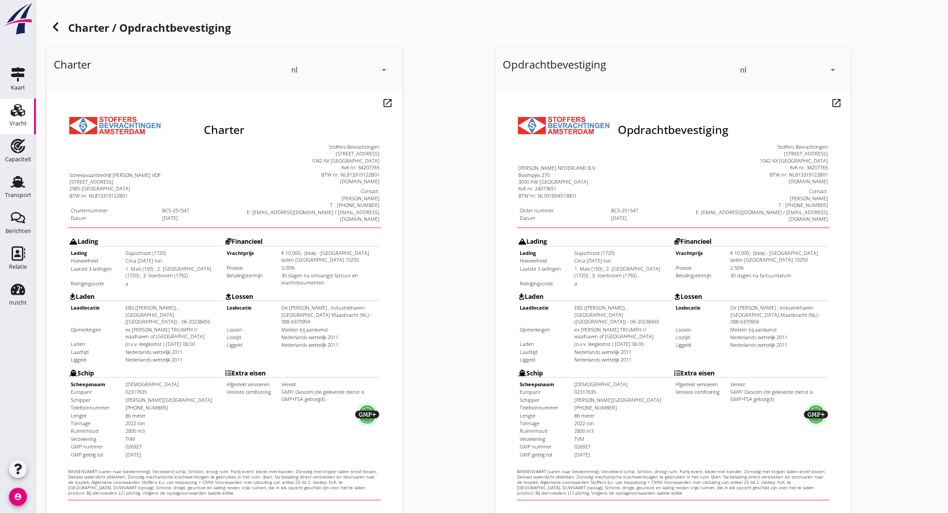
scroll to position [150, 0]
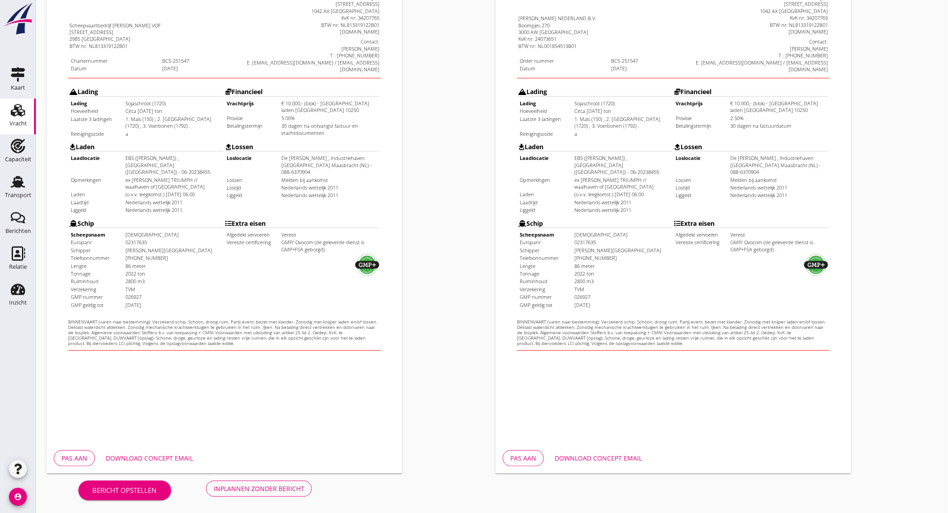
click at [132, 457] on div "Download concept email" at bounding box center [149, 457] width 87 height 9
click at [588, 463] on button "Download concept email" at bounding box center [599, 458] width 102 height 16
click at [247, 491] on div "Inplannen zonder bericht" at bounding box center [259, 488] width 91 height 9
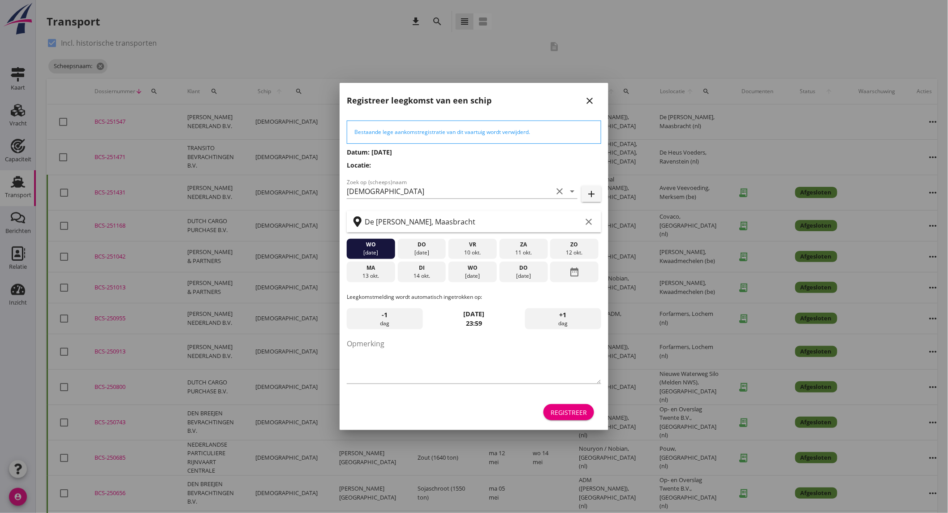
click at [478, 273] on div "[DATE]" at bounding box center [473, 276] width 44 height 8
click at [556, 413] on div "Registreer" at bounding box center [569, 412] width 36 height 9
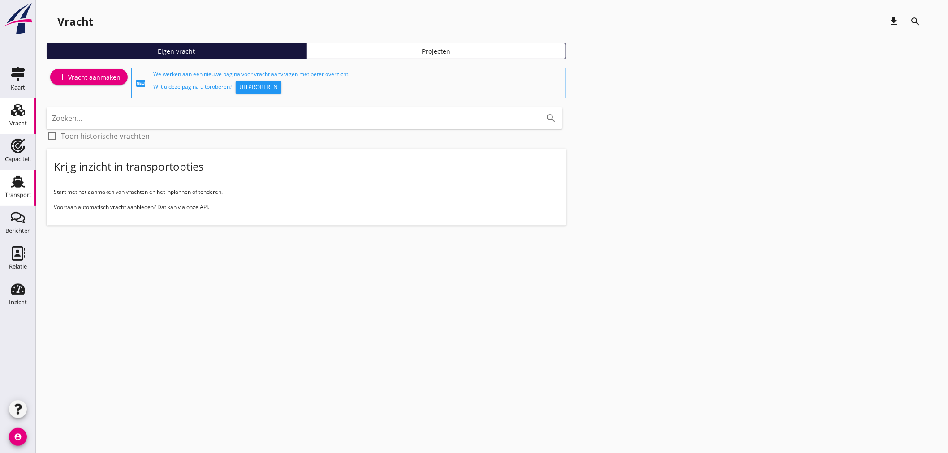
click at [17, 181] on use at bounding box center [18, 182] width 14 height 12
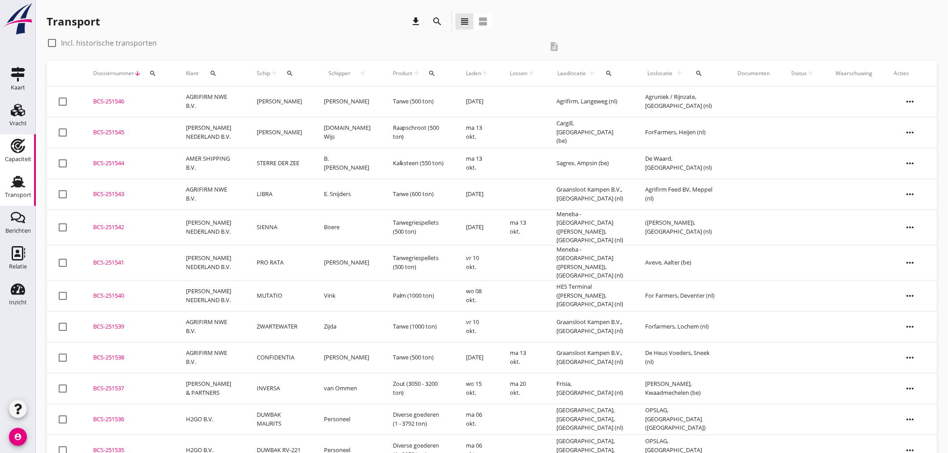
click at [17, 151] on icon "Capaciteit" at bounding box center [18, 146] width 14 height 14
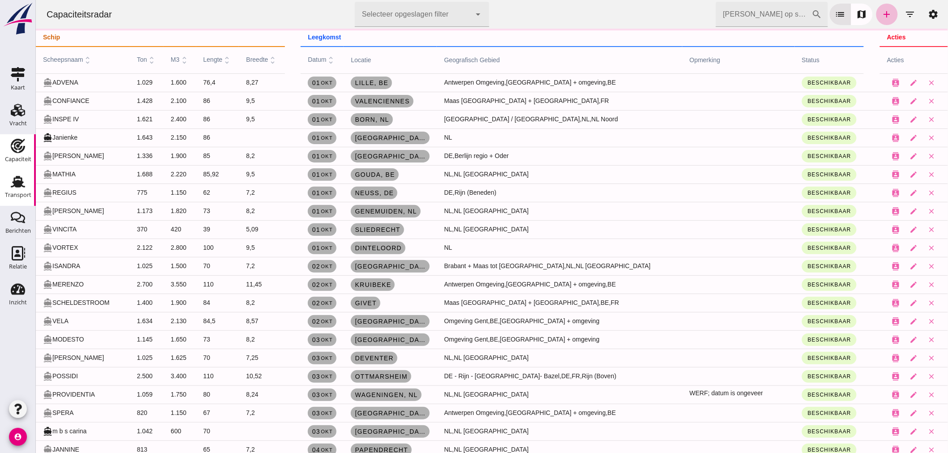
click at [16, 186] on use at bounding box center [18, 182] width 14 height 12
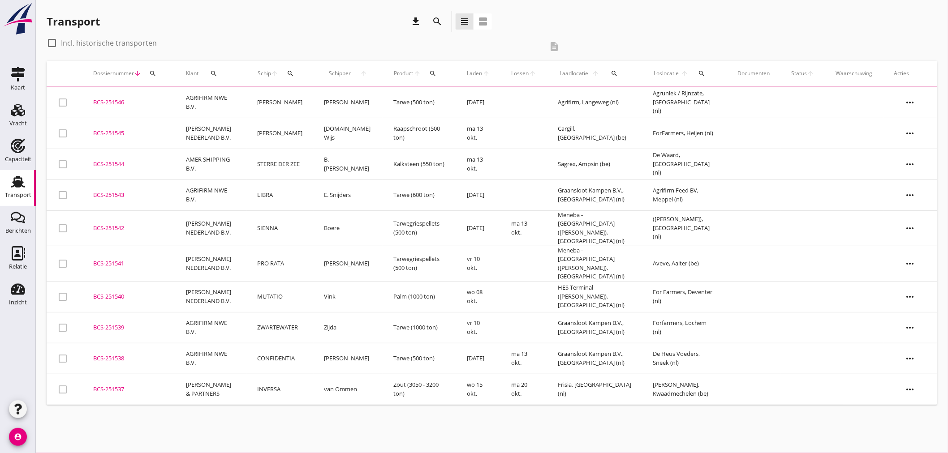
click at [435, 22] on icon "search" at bounding box center [437, 21] width 11 height 11
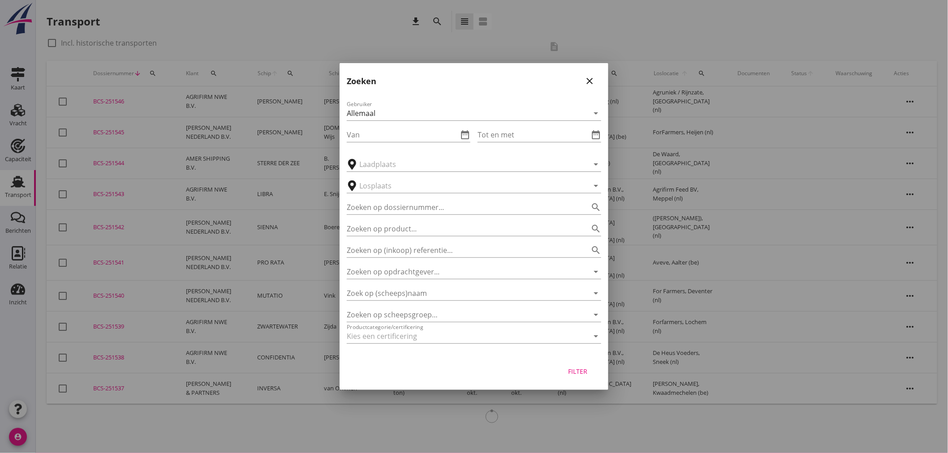
click at [591, 79] on icon "close" at bounding box center [589, 81] width 11 height 11
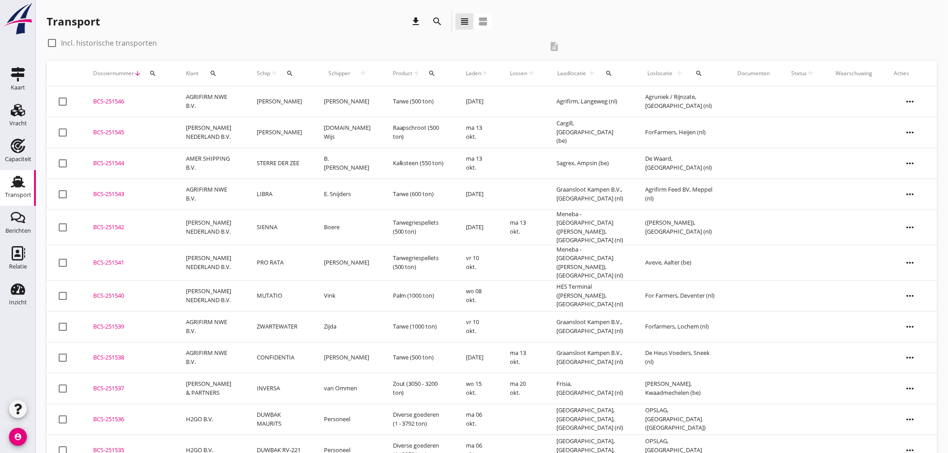
click at [432, 23] on icon "search" at bounding box center [437, 21] width 11 height 11
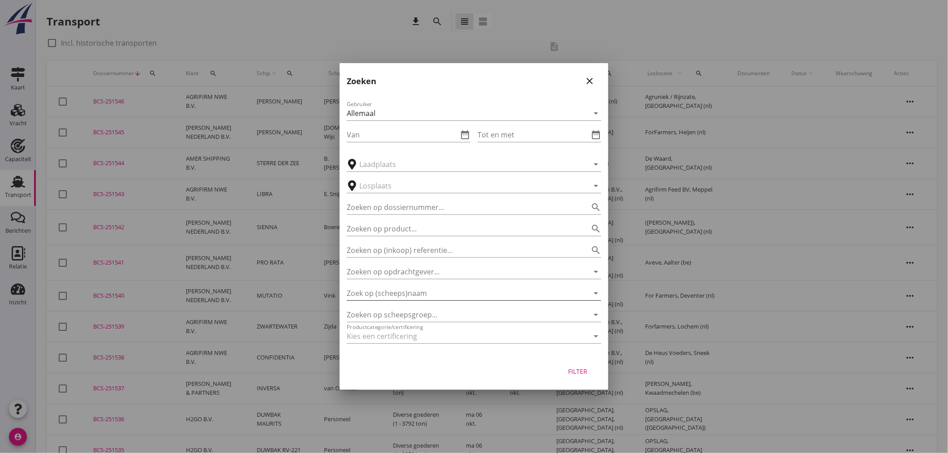
click at [433, 291] on input "Zoek op (scheeps)naam" at bounding box center [461, 293] width 229 height 14
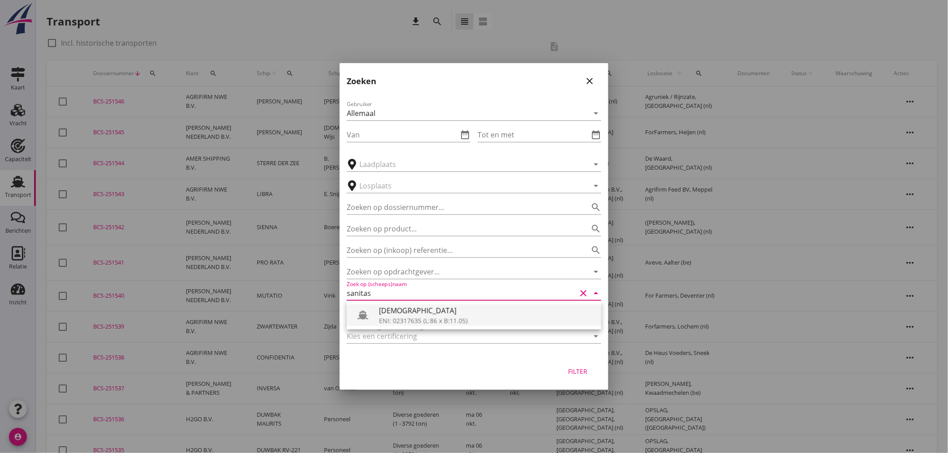
click at [417, 317] on div "ENI: 02317635 (L:86 x B:11.05)" at bounding box center [486, 320] width 215 height 9
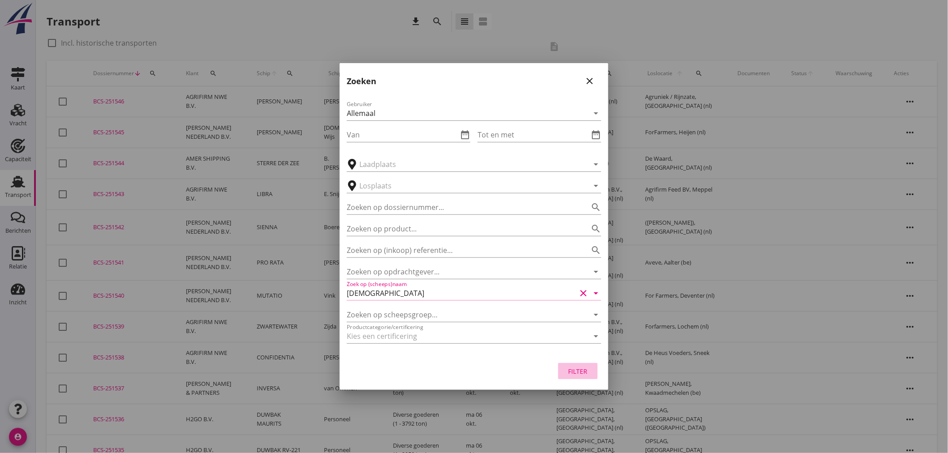
click at [578, 379] on button "Filter" at bounding box center [577, 371] width 39 height 16
type input "[DEMOGRAPHIC_DATA]"
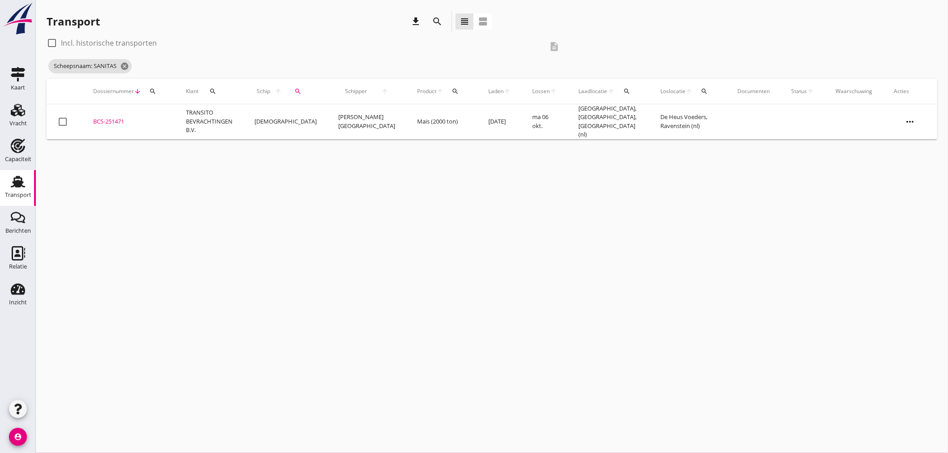
click at [241, 121] on td "TRANSITO BEVRACHTINGEN B.V." at bounding box center [209, 121] width 69 height 35
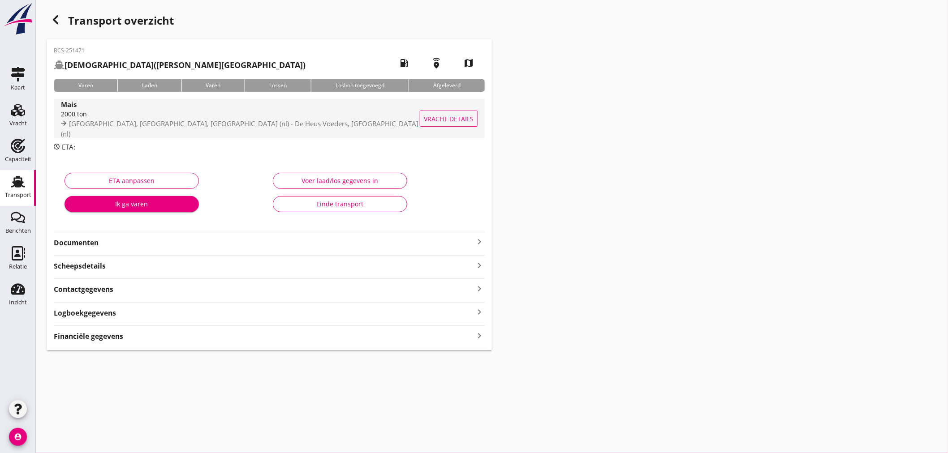
click at [140, 118] on div "2000 ton" at bounding box center [241, 113] width 360 height 9
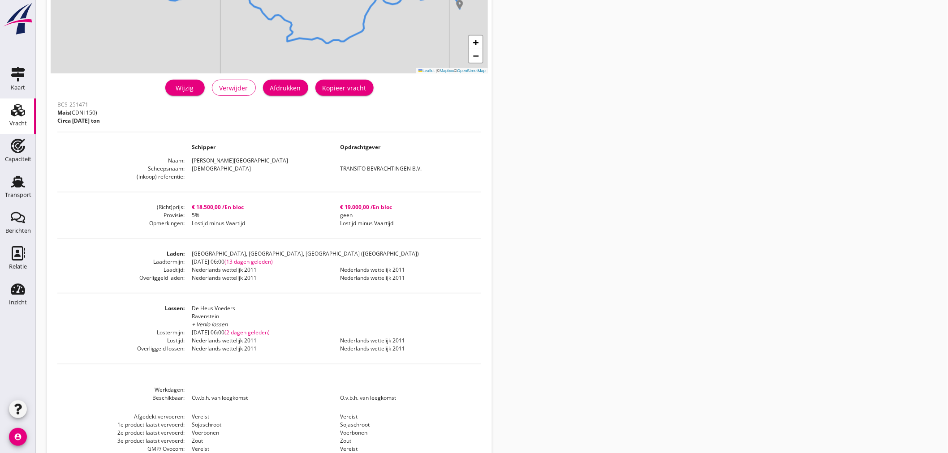
scroll to position [181, 0]
